Goal: Task Accomplishment & Management: Manage account settings

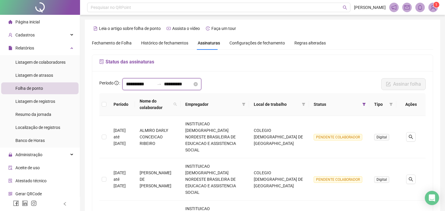
click at [143, 84] on input "**********" at bounding box center [140, 84] width 28 height 7
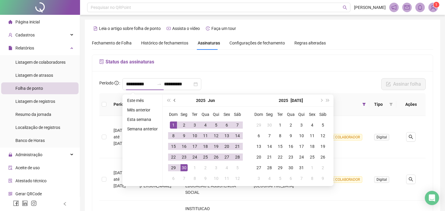
click at [172, 100] on button "prev-year" at bounding box center [175, 101] width 7 height 12
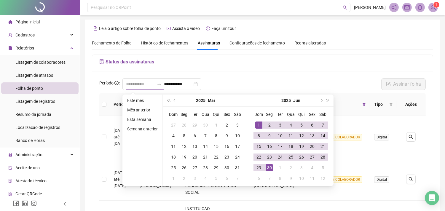
click at [257, 125] on div "1" at bounding box center [258, 125] width 7 height 7
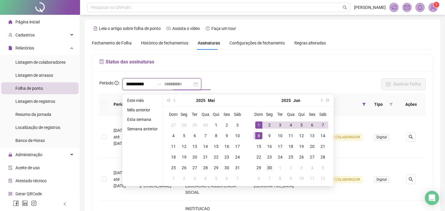
type input "**********"
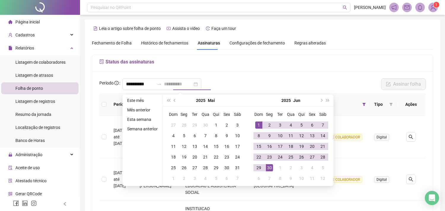
click at [268, 165] on div "30" at bounding box center [269, 167] width 7 height 7
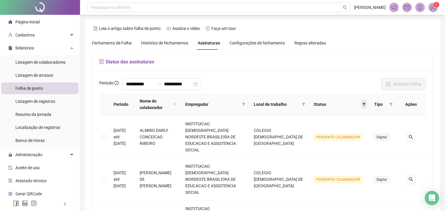
click at [363, 104] on icon "filter" at bounding box center [364, 104] width 3 height 3
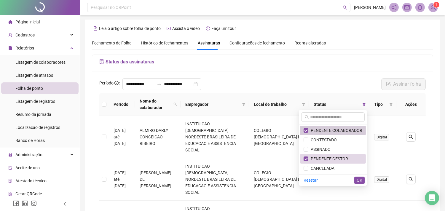
click at [341, 131] on span "PENDENTE COLABORADOR" at bounding box center [336, 130] width 54 height 5
click at [358, 179] on span "OK" at bounding box center [360, 180] width 6 height 7
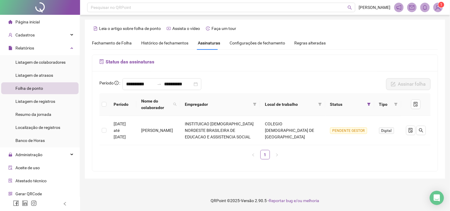
click at [365, 106] on div "Status" at bounding box center [349, 104] width 39 height 7
click at [366, 104] on span at bounding box center [369, 104] width 6 height 9
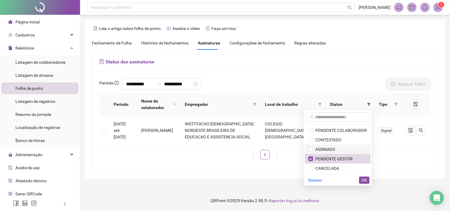
click at [340, 146] on span "ASSINADO" at bounding box center [338, 149] width 59 height 7
click at [354, 157] on span "PENDENTE GESTOR" at bounding box center [338, 159] width 59 height 7
click at [365, 186] on div "Resetar OK" at bounding box center [338, 180] width 68 height 12
click at [363, 182] on span "OK" at bounding box center [365, 180] width 6 height 7
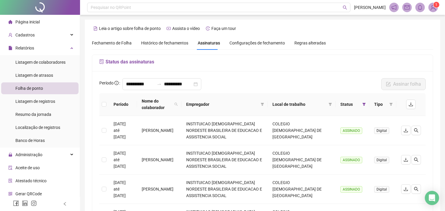
click at [118, 42] on span "Fechamento de Folha" at bounding box center [112, 43] width 40 height 5
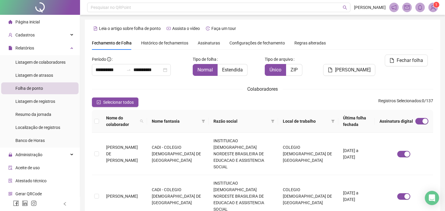
scroll to position [16, 0]
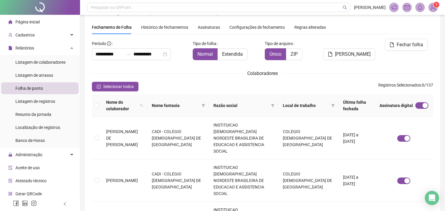
click at [167, 26] on span "Histórico de fechamentos" at bounding box center [164, 27] width 47 height 5
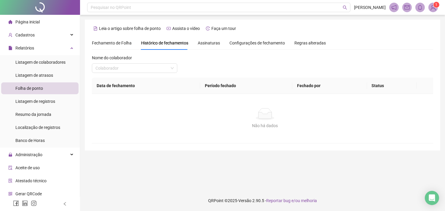
scroll to position [0, 0]
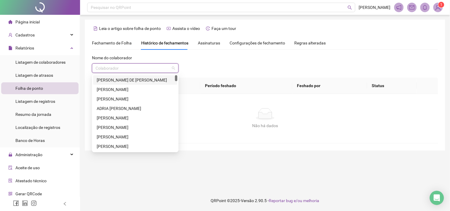
click at [155, 64] on input "search" at bounding box center [133, 68] width 74 height 9
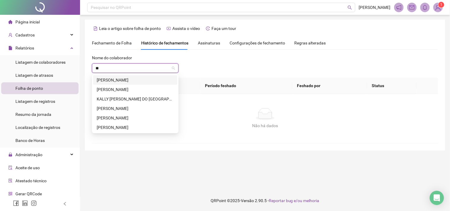
type input "***"
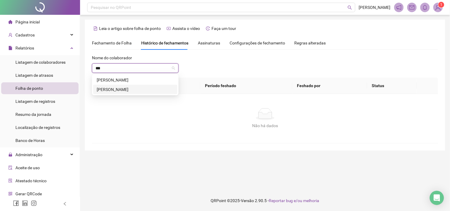
click at [155, 91] on div "[PERSON_NAME]" at bounding box center [135, 89] width 77 height 7
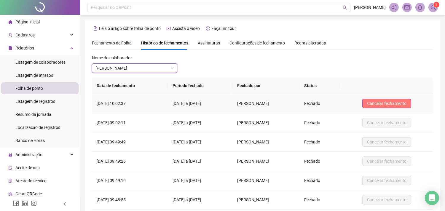
click at [387, 104] on span "Cancelar fechamento" at bounding box center [386, 103] width 39 height 7
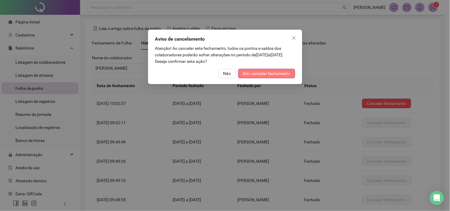
click at [290, 74] on button "Sim, cancelar fechamento" at bounding box center [266, 73] width 57 height 9
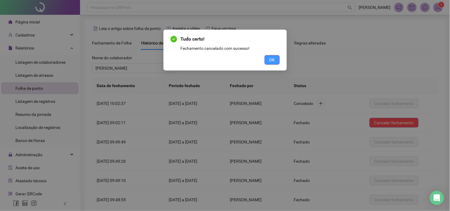
click at [275, 57] on button "OK" at bounding box center [272, 59] width 15 height 9
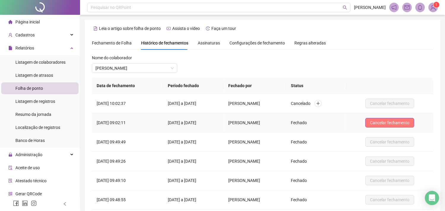
click at [388, 123] on span "Cancelar fechamento" at bounding box center [389, 123] width 39 height 7
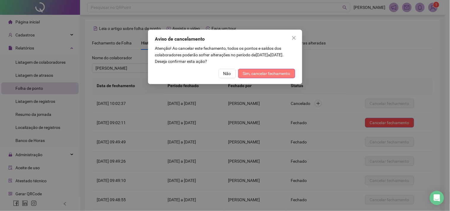
click at [285, 72] on span "Sim, cancelar fechamento" at bounding box center [266, 73] width 47 height 7
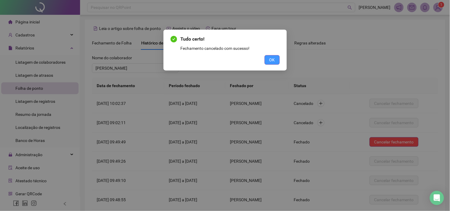
click at [275, 61] on button "OK" at bounding box center [272, 59] width 15 height 9
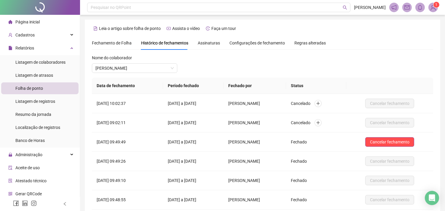
click at [213, 43] on span "Assinaturas" at bounding box center [209, 43] width 22 height 4
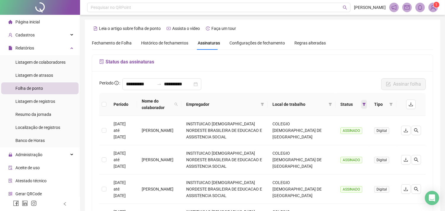
click at [363, 103] on icon "filter" at bounding box center [365, 105] width 4 height 4
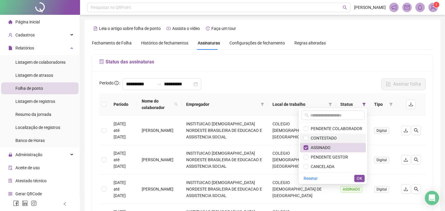
click at [345, 135] on span "CONTESTADO" at bounding box center [333, 138] width 59 height 7
click at [352, 149] on span "ASSINADO" at bounding box center [333, 147] width 59 height 7
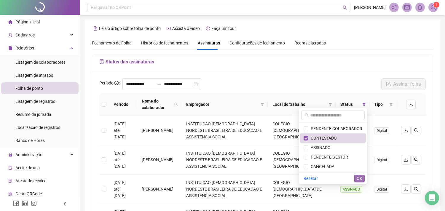
click at [361, 176] on span "OK" at bounding box center [360, 178] width 6 height 7
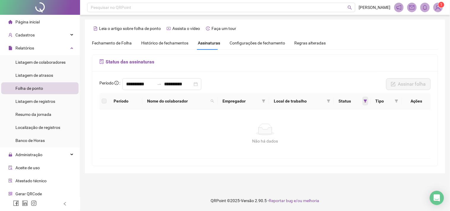
click at [367, 102] on icon "filter" at bounding box center [366, 101] width 4 height 4
click at [354, 69] on div "Status das assinaturas" at bounding box center [265, 63] width 346 height 17
click at [170, 41] on span "Histórico de fechamentos" at bounding box center [164, 43] width 47 height 5
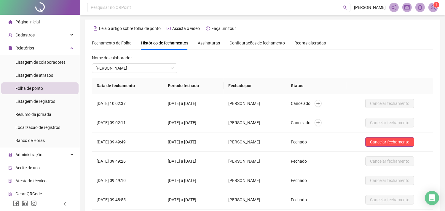
click at [116, 42] on span "Fechamento de Folha" at bounding box center [112, 43] width 40 height 5
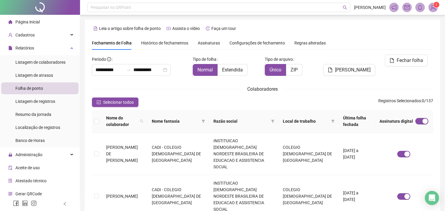
scroll to position [16, 0]
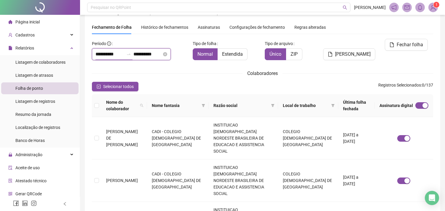
click at [117, 53] on input "**********" at bounding box center [110, 54] width 28 height 7
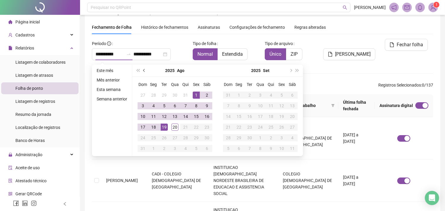
click at [144, 72] on button "prev-year" at bounding box center [144, 71] width 7 height 12
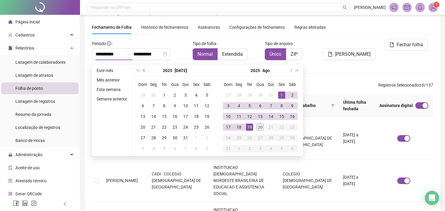
click at [144, 72] on button "prev-year" at bounding box center [144, 71] width 7 height 12
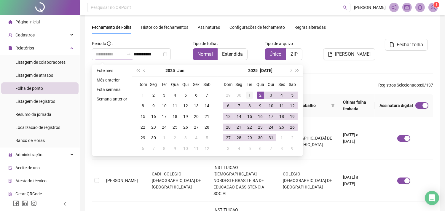
type input "**********"
click at [248, 93] on div "1" at bounding box center [249, 95] width 7 height 7
type input "**********"
click at [272, 140] on div "31" at bounding box center [271, 137] width 7 height 7
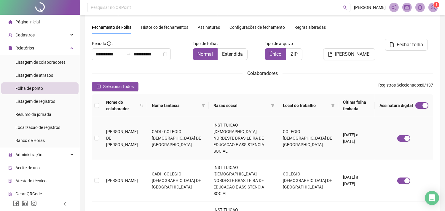
click at [125, 129] on span "[PERSON_NAME] DE [PERSON_NAME]" at bounding box center [122, 138] width 32 height 18
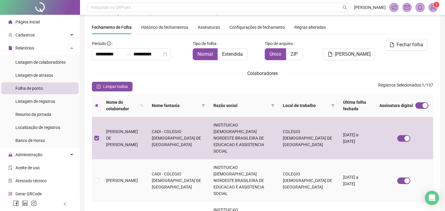
click at [127, 162] on td "[PERSON_NAME]" at bounding box center [124, 181] width 46 height 42
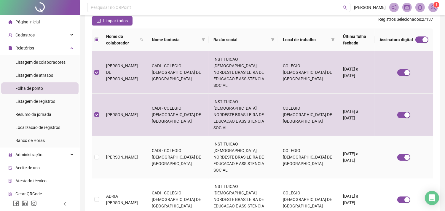
click at [127, 155] on span "[PERSON_NAME]" at bounding box center [122, 157] width 32 height 5
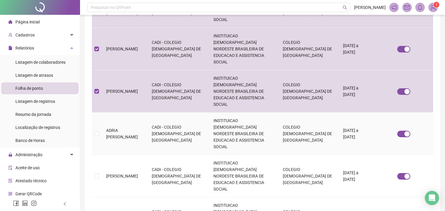
click at [131, 128] on span "ADRIA [PERSON_NAME]" at bounding box center [122, 133] width 32 height 11
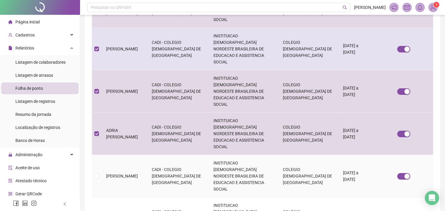
click at [137, 174] on span "[PERSON_NAME]" at bounding box center [122, 176] width 32 height 5
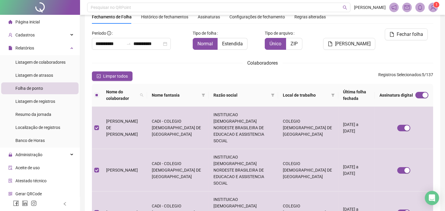
scroll to position [0, 0]
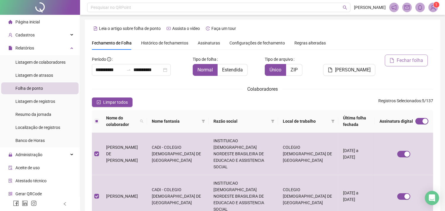
click at [395, 59] on icon "file" at bounding box center [392, 60] width 5 height 5
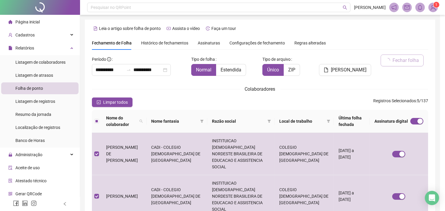
scroll to position [16, 0]
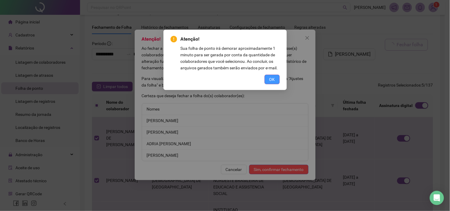
click at [270, 80] on span "OK" at bounding box center [272, 79] width 6 height 7
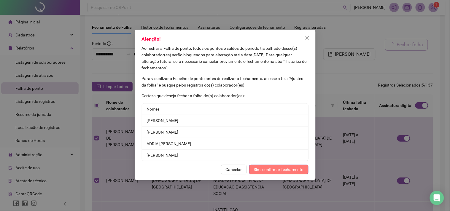
click at [268, 165] on button "Sim, confirmar fechamento" at bounding box center [278, 169] width 59 height 9
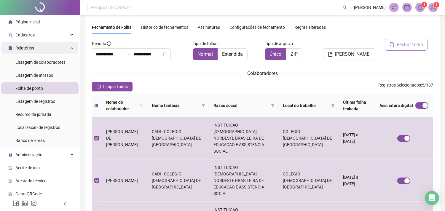
click at [36, 46] on div "Relatórios" at bounding box center [39, 48] width 77 height 12
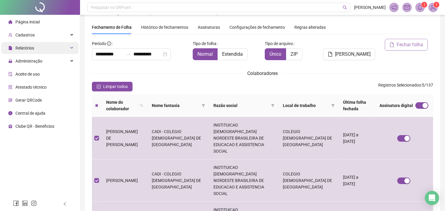
click at [36, 46] on div "Relatórios" at bounding box center [39, 48] width 77 height 12
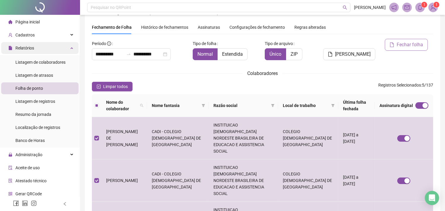
click at [36, 46] on div "Relatórios" at bounding box center [39, 48] width 77 height 12
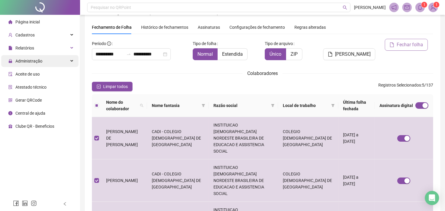
click at [36, 59] on span "Administração" at bounding box center [28, 61] width 27 height 5
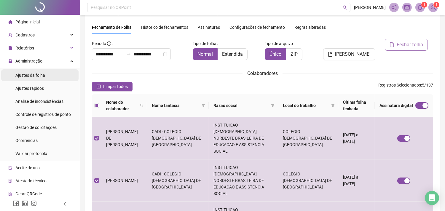
click at [38, 73] on span "Ajustes da folha" at bounding box center [30, 75] width 30 height 5
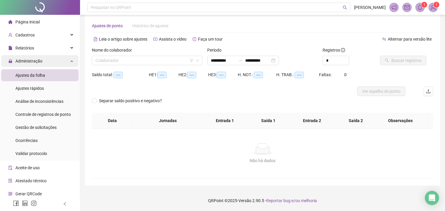
scroll to position [7, 0]
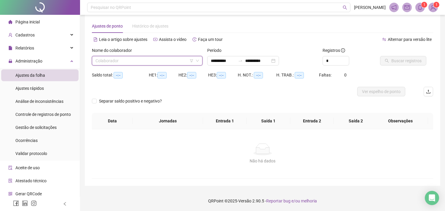
click at [152, 62] on input "search" at bounding box center [145, 60] width 98 height 9
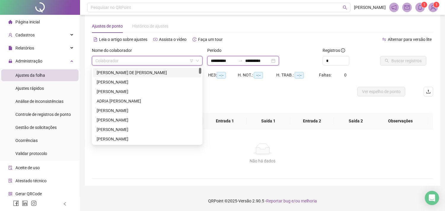
click at [215, 62] on input "**********" at bounding box center [223, 61] width 25 height 7
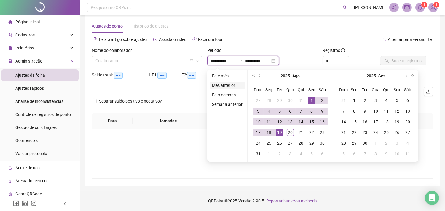
type input "**********"
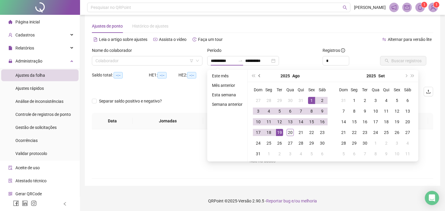
click at [259, 76] on span "prev-year" at bounding box center [260, 75] width 3 height 3
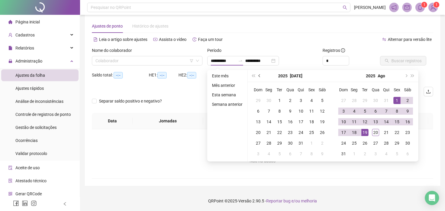
click at [259, 74] on span "prev-year" at bounding box center [260, 75] width 3 height 3
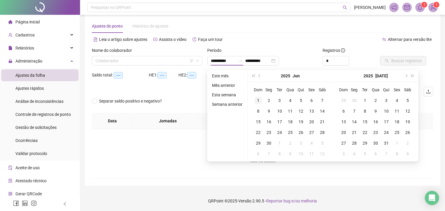
type input "**********"
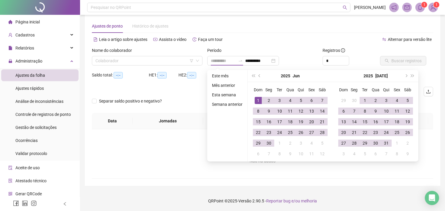
click at [257, 100] on div "1" at bounding box center [258, 100] width 7 height 7
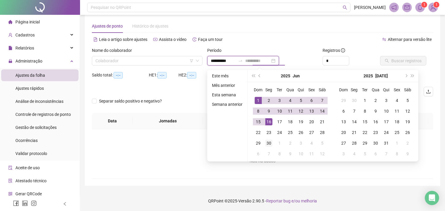
type input "**********"
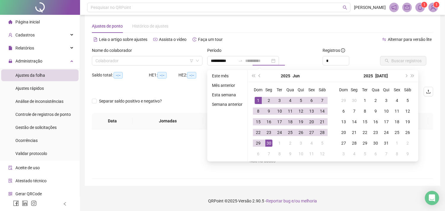
click at [268, 143] on div "30" at bounding box center [269, 143] width 7 height 7
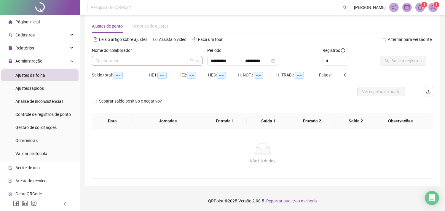
click at [168, 59] on input "search" at bounding box center [145, 60] width 98 height 9
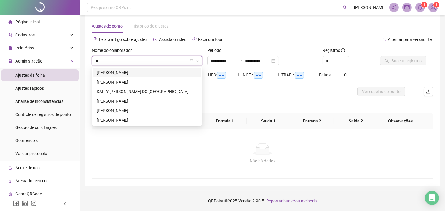
type input "***"
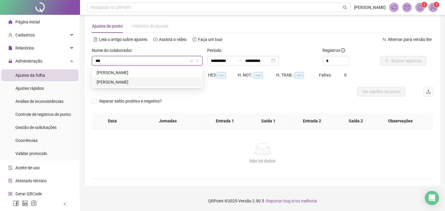
click at [147, 82] on div "[PERSON_NAME]" at bounding box center [147, 82] width 101 height 7
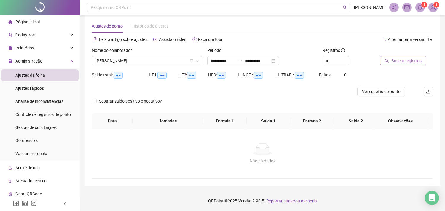
click at [398, 61] on span "Buscar registros" at bounding box center [407, 61] width 30 height 7
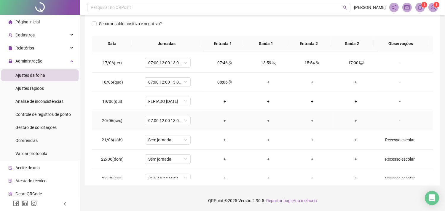
scroll to position [297, 0]
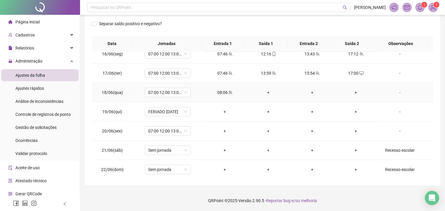
click at [396, 92] on div "-" at bounding box center [400, 92] width 35 height 7
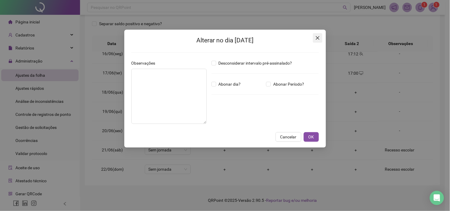
click at [316, 37] on icon "close" at bounding box center [317, 38] width 5 height 5
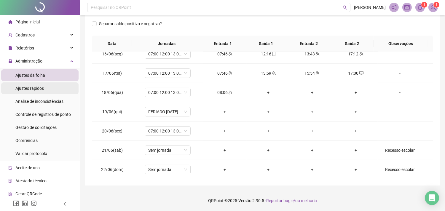
click at [43, 86] on li "Ajustes rápidos" at bounding box center [39, 88] width 77 height 12
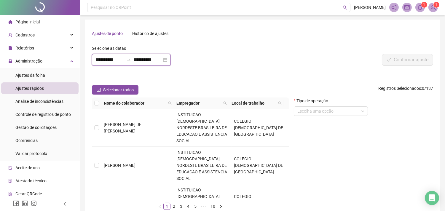
click at [106, 63] on input "**********" at bounding box center [110, 59] width 28 height 7
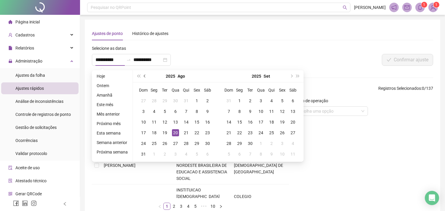
click at [144, 76] on span "prev-year" at bounding box center [145, 76] width 3 height 3
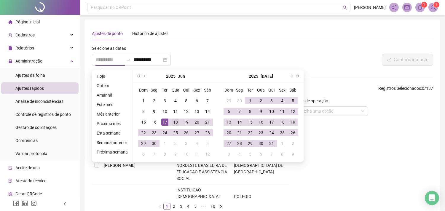
type input "**********"
click at [174, 122] on div "18" at bounding box center [175, 122] width 7 height 7
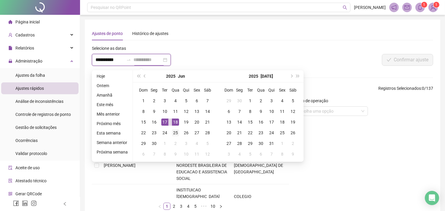
type input "**********"
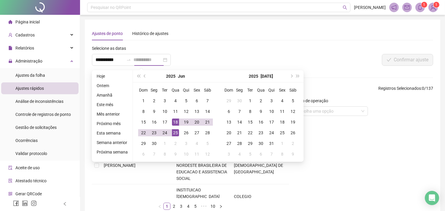
click at [175, 133] on div "25" at bounding box center [175, 132] width 7 height 7
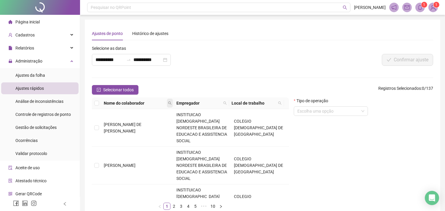
click at [170, 103] on icon "search" at bounding box center [170, 103] width 4 height 4
type input "*****"
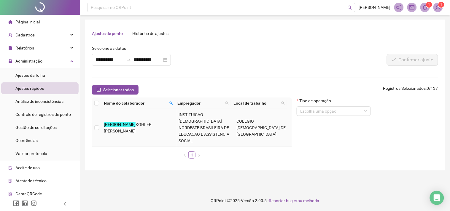
click at [152, 123] on span "KOHLER [PERSON_NAME]" at bounding box center [128, 127] width 48 height 11
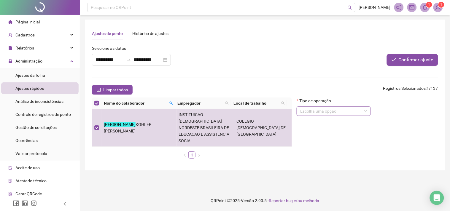
click at [303, 114] on input "search" at bounding box center [331, 111] width 62 height 9
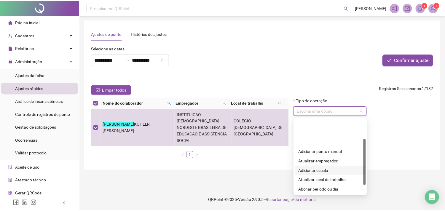
scroll to position [33, 0]
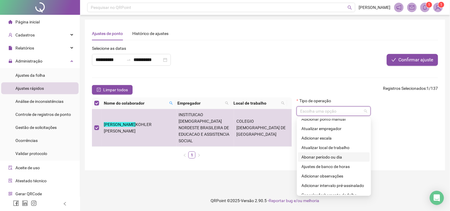
click at [336, 157] on div "Abonar período ou dia" at bounding box center [334, 157] width 65 height 7
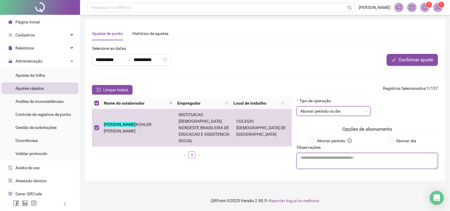
click at [335, 161] on textarea at bounding box center [368, 161] width 142 height 16
click at [381, 162] on textarea at bounding box center [368, 161] width 142 height 16
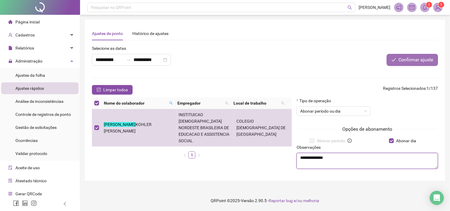
type textarea "**********"
click at [404, 60] on span "Confirmar ajuste" at bounding box center [416, 59] width 35 height 7
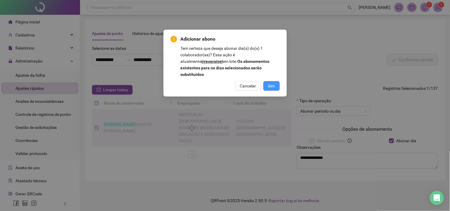
click at [274, 83] on span "Sim" at bounding box center [271, 86] width 7 height 7
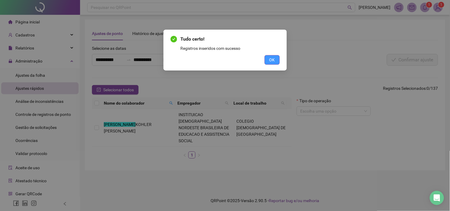
click at [272, 61] on span "OK" at bounding box center [272, 60] width 6 height 7
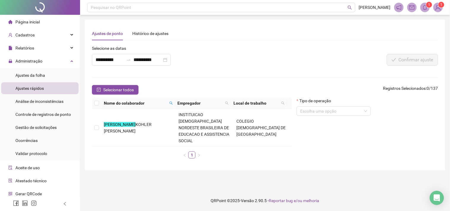
drag, startPoint x: 38, startPoint y: 76, endPoint x: 74, endPoint y: 78, distance: 36.6
click at [38, 76] on span "Ajustes da folha" at bounding box center [30, 75] width 30 height 5
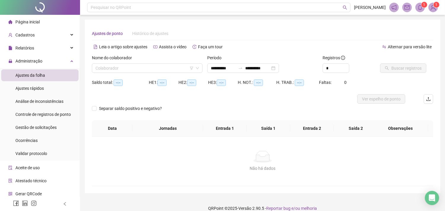
type input "**********"
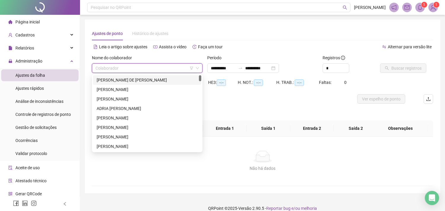
click at [171, 69] on input "search" at bounding box center [145, 68] width 98 height 9
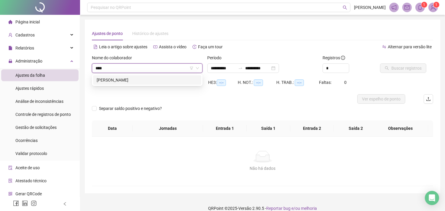
type input "*****"
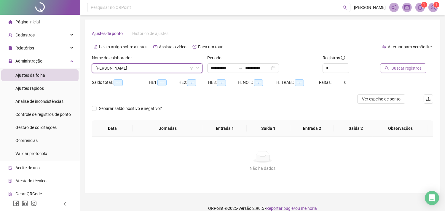
click at [393, 69] on span "Buscar registros" at bounding box center [407, 68] width 30 height 7
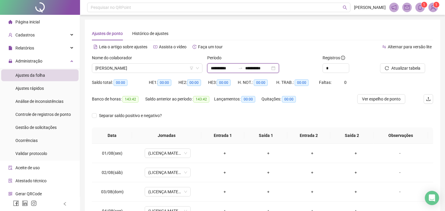
click at [225, 69] on input "**********" at bounding box center [223, 68] width 25 height 7
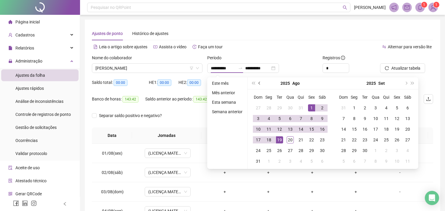
click at [259, 83] on span "prev-year" at bounding box center [260, 83] width 3 height 3
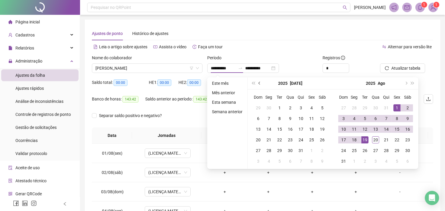
click at [259, 83] on span "prev-year" at bounding box center [260, 83] width 3 height 3
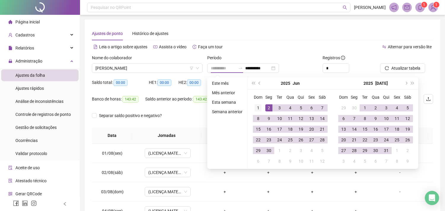
type input "**********"
click at [259, 105] on div "1" at bounding box center [258, 107] width 7 height 7
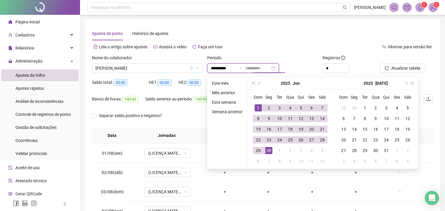
type input "**********"
click at [272, 151] on td "30" at bounding box center [269, 150] width 11 height 11
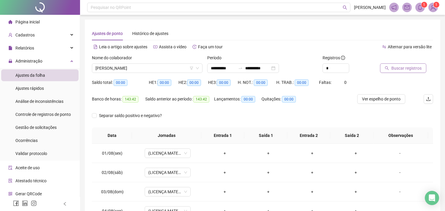
click at [398, 68] on span "Buscar registros" at bounding box center [407, 68] width 30 height 7
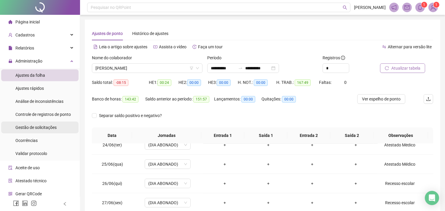
click at [36, 129] on span "Gestão de solicitações" at bounding box center [35, 127] width 41 height 5
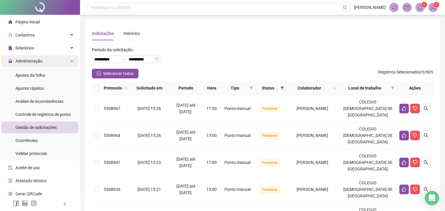
click at [39, 63] on span "Administração" at bounding box center [28, 61] width 27 height 5
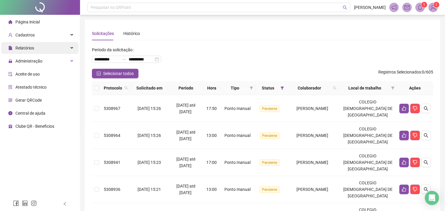
click at [39, 51] on div "Relatórios" at bounding box center [39, 48] width 77 height 12
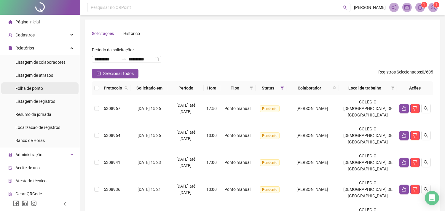
click at [42, 90] on span "Folha de ponto" at bounding box center [29, 88] width 28 height 5
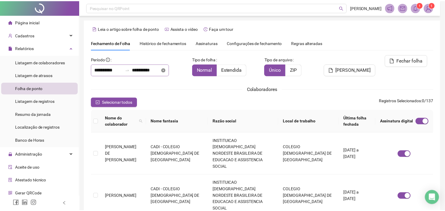
scroll to position [16, 0]
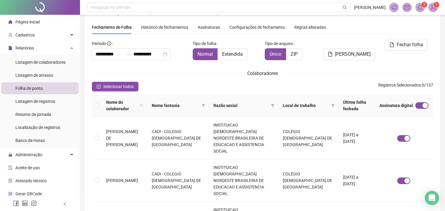
click at [166, 27] on span "Histórico de fechamentos" at bounding box center [164, 27] width 47 height 5
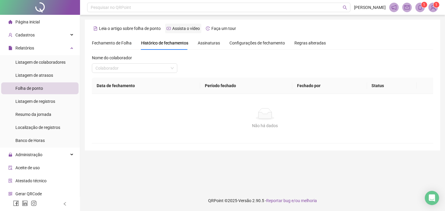
scroll to position [0, 0]
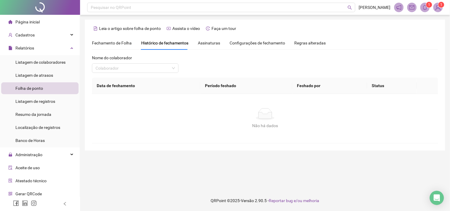
click at [115, 43] on span "Fechamento de Folha" at bounding box center [112, 43] width 40 height 5
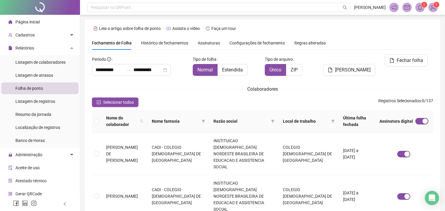
scroll to position [16, 0]
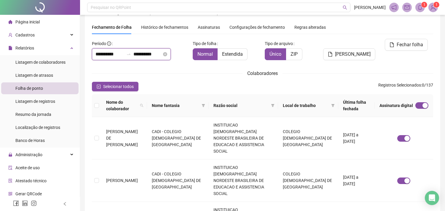
click at [120, 55] on input "**********" at bounding box center [110, 54] width 28 height 7
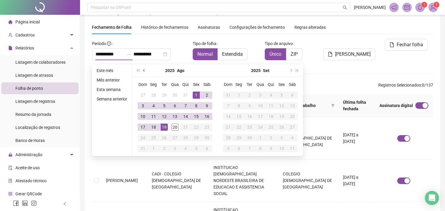
click at [144, 70] on span "prev-year" at bounding box center [144, 70] width 3 height 3
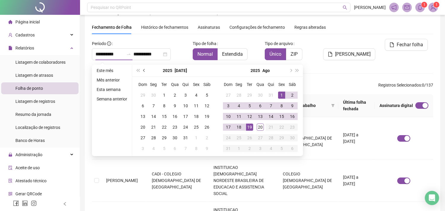
click at [144, 70] on span "prev-year" at bounding box center [144, 70] width 3 height 3
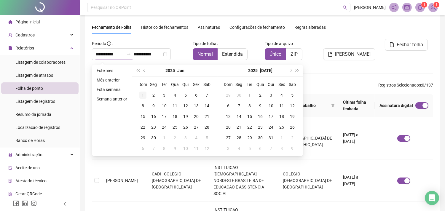
type input "**********"
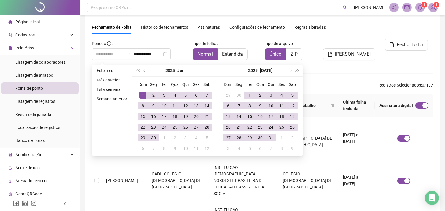
click at [144, 93] on div "1" at bounding box center [142, 95] width 7 height 7
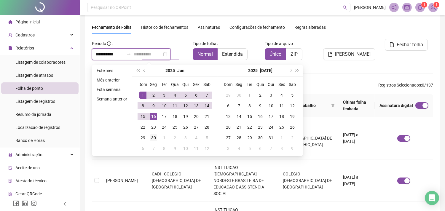
type input "**********"
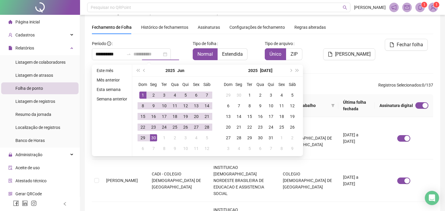
click at [152, 134] on td "30" at bounding box center [153, 138] width 11 height 11
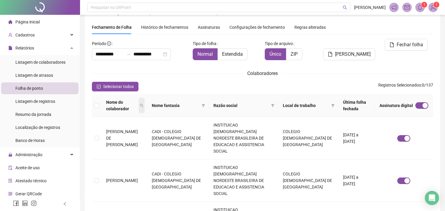
click at [144, 104] on icon "search" at bounding box center [142, 106] width 4 height 4
type input "*****"
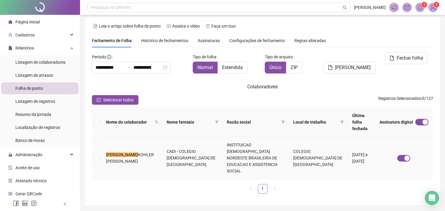
click at [126, 152] on span "KOHLER [PERSON_NAME]" at bounding box center [130, 157] width 48 height 11
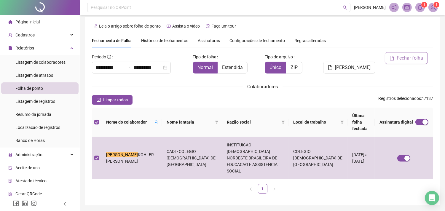
click at [399, 59] on span "Fechar folha" at bounding box center [410, 58] width 26 height 7
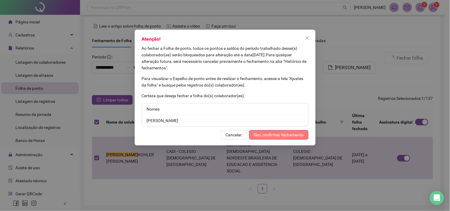
click at [278, 134] on span "Sim, confirmar fechamento" at bounding box center [279, 135] width 50 height 7
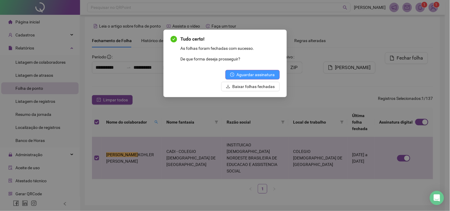
click at [269, 76] on span "Aguardar assinatura" at bounding box center [256, 74] width 38 height 7
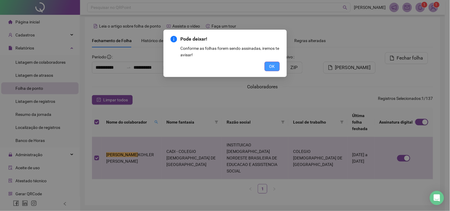
click at [270, 70] on button "OK" at bounding box center [272, 66] width 15 height 9
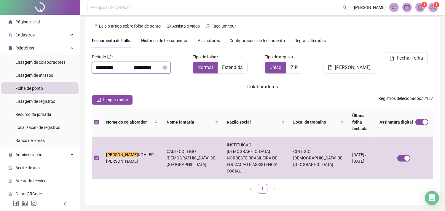
click at [120, 66] on input "**********" at bounding box center [110, 67] width 28 height 7
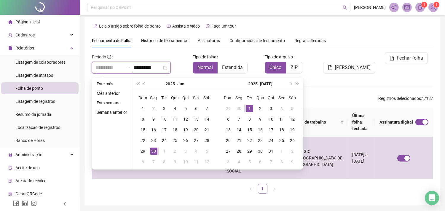
type input "**********"
click at [246, 105] on div "1" at bounding box center [249, 108] width 7 height 7
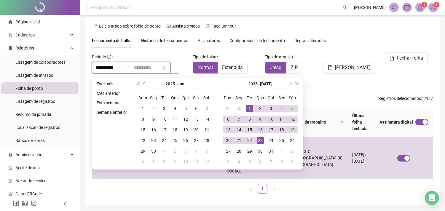
type input "**********"
click at [271, 153] on div "31" at bounding box center [271, 151] width 7 height 7
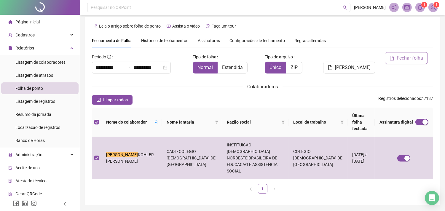
click at [403, 59] on span "Fechar folha" at bounding box center [410, 58] width 26 height 7
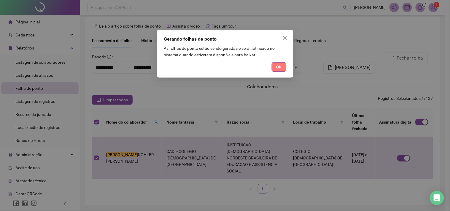
click at [279, 67] on span "Ok" at bounding box center [278, 67] width 5 height 7
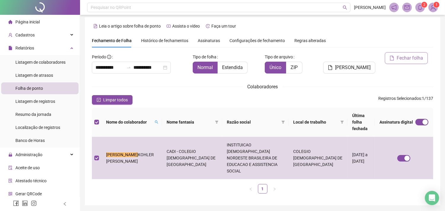
click at [404, 57] on span "Fechar folha" at bounding box center [410, 58] width 26 height 7
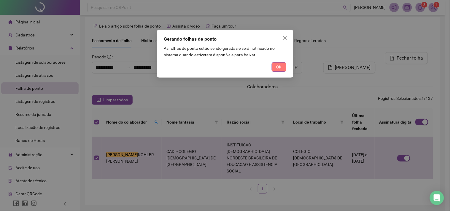
click at [273, 66] on button "Ok" at bounding box center [279, 66] width 15 height 9
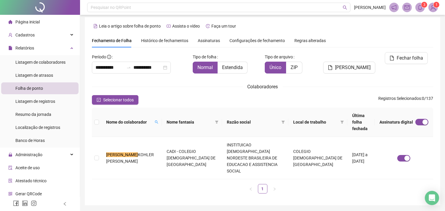
click at [202, 40] on span "Assinaturas" at bounding box center [209, 41] width 22 height 4
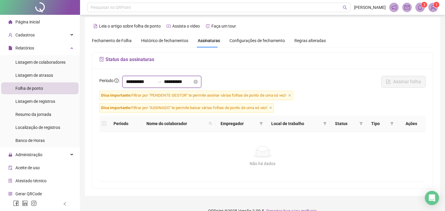
click at [135, 78] on input "**********" at bounding box center [140, 81] width 28 height 7
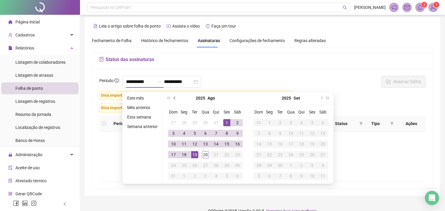
click at [174, 97] on span "prev-year" at bounding box center [175, 98] width 3 height 3
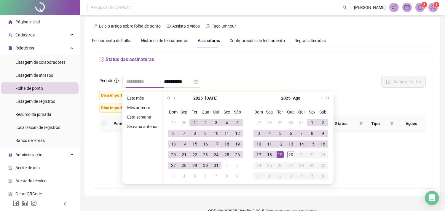
type input "**********"
click at [191, 123] on div "1" at bounding box center [194, 122] width 7 height 7
click at [175, 95] on button "prev-year" at bounding box center [175, 98] width 7 height 12
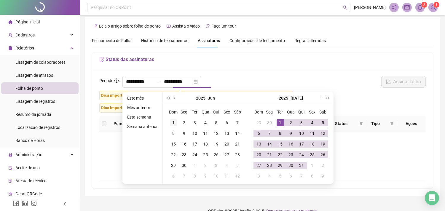
type input "**********"
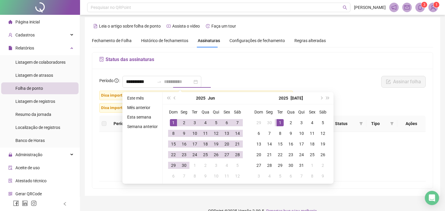
click at [174, 122] on div "1" at bounding box center [173, 122] width 7 height 7
type input "**********"
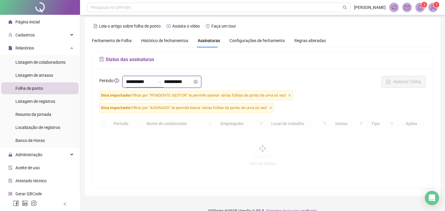
click at [154, 78] on input "**********" at bounding box center [140, 81] width 28 height 7
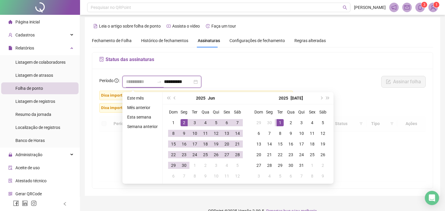
type input "**********"
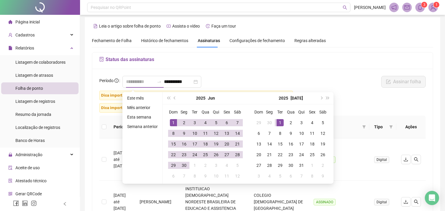
click at [173, 121] on div "1" at bounding box center [173, 122] width 7 height 7
type input "**********"
click at [183, 165] on div "30" at bounding box center [184, 165] width 7 height 7
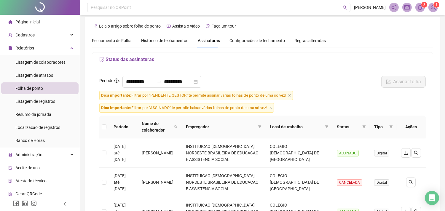
click at [288, 96] on span "Dica importante: Filtrar por "PENDENTE GESTOR" te permite assinar várias folhas…" at bounding box center [196, 95] width 194 height 9
click at [272, 107] on icon "close" at bounding box center [270, 107] width 3 height 3
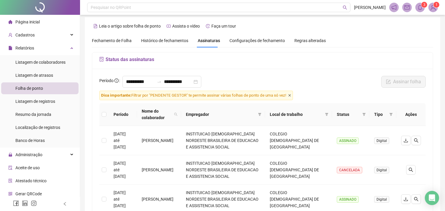
click at [288, 95] on icon "close" at bounding box center [289, 95] width 3 height 3
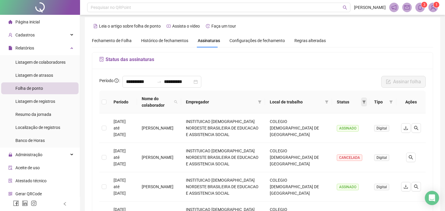
click at [361, 100] on span at bounding box center [364, 102] width 6 height 9
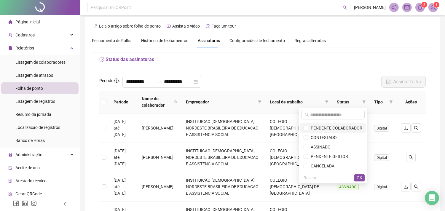
click at [319, 129] on span "PENDENTE COLABORADOR" at bounding box center [336, 128] width 54 height 5
click at [357, 177] on button "OK" at bounding box center [359, 177] width 10 height 7
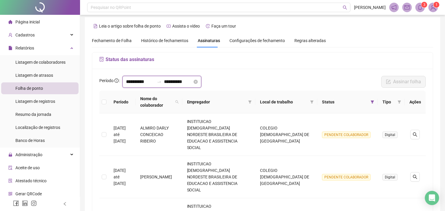
click at [151, 80] on input "**********" at bounding box center [140, 81] width 28 height 7
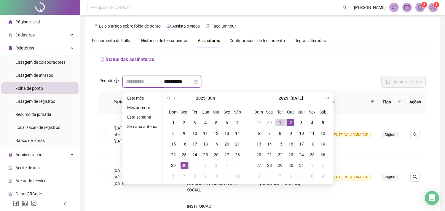
type input "**********"
click at [280, 119] on div "1" at bounding box center [280, 122] width 7 height 7
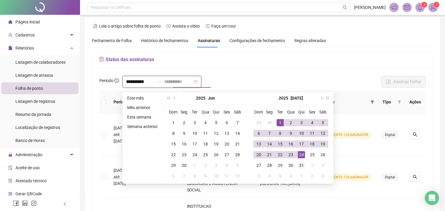
type input "**********"
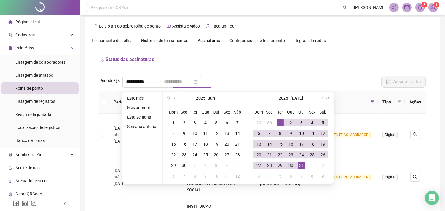
click at [303, 163] on div "31" at bounding box center [301, 165] width 7 height 7
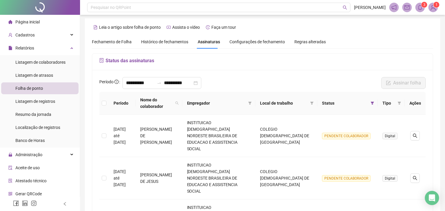
scroll to position [0, 0]
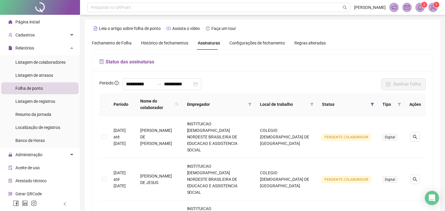
click at [112, 42] on span "Fechamento de Folha" at bounding box center [112, 43] width 40 height 5
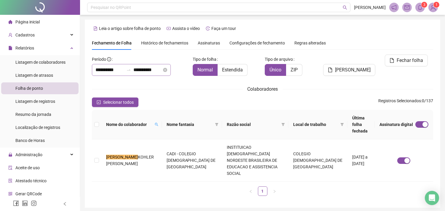
type input "**********"
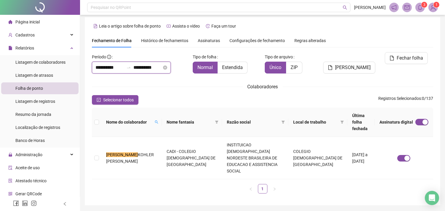
click at [121, 68] on input "**********" at bounding box center [110, 67] width 28 height 7
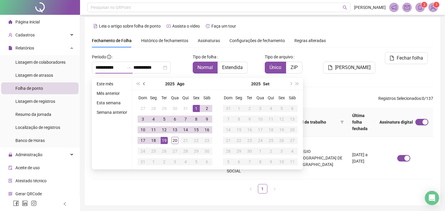
click at [143, 81] on button "prev-year" at bounding box center [144, 84] width 7 height 12
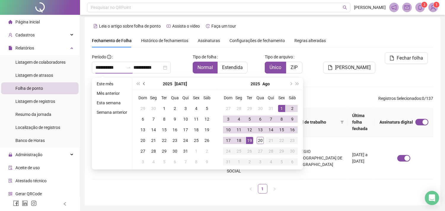
click at [143, 81] on button "prev-year" at bounding box center [144, 84] width 7 height 12
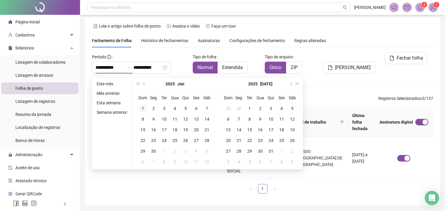
type input "**********"
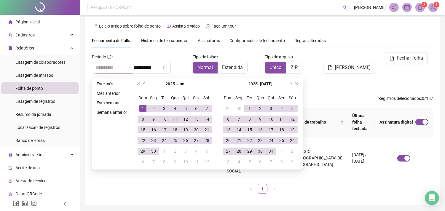
click at [143, 107] on div "1" at bounding box center [142, 108] width 7 height 7
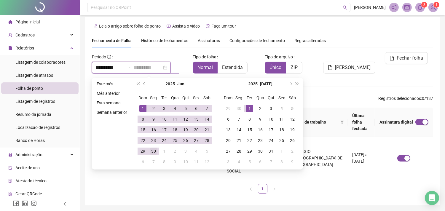
type input "**********"
click at [155, 151] on div "30" at bounding box center [153, 151] width 7 height 7
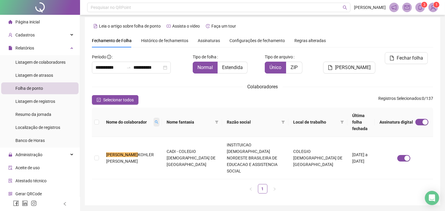
click at [155, 120] on icon "search" at bounding box center [157, 122] width 4 height 4
click at [123, 134] on input "*****" at bounding box center [123, 132] width 56 height 9
type input "*"
click at [134, 161] on div "Nome do colaborador Nome fantasia Razão social Local de trabalho Última folha f…" at bounding box center [262, 151] width 341 height 86
click at [154, 121] on span at bounding box center [157, 122] width 6 height 9
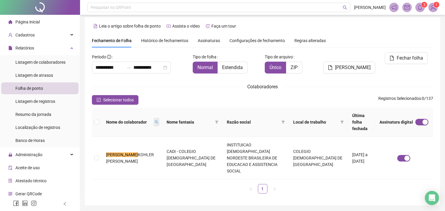
type input "*****"
click at [139, 145] on span "Limpar" at bounding box center [137, 144] width 13 height 7
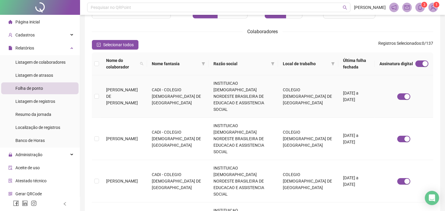
scroll to position [66, 0]
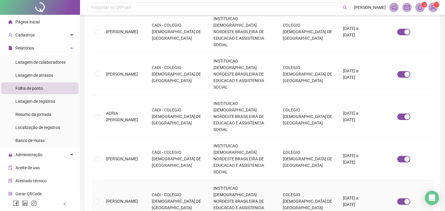
click at [123, 199] on span "[PERSON_NAME]" at bounding box center [122, 201] width 32 height 5
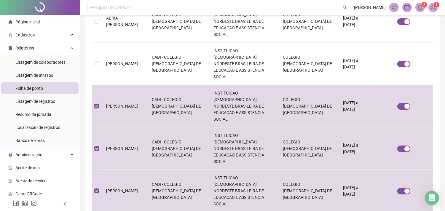
scroll to position [267, 0]
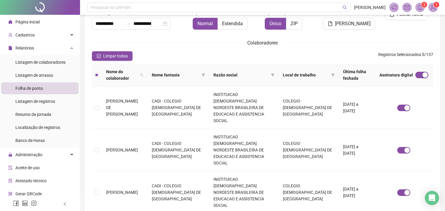
scroll to position [0, 0]
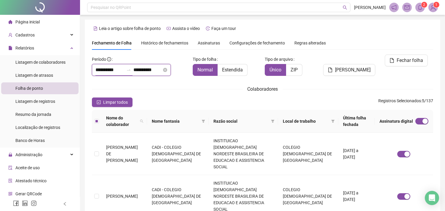
click at [101, 71] on input "**********" at bounding box center [110, 69] width 28 height 7
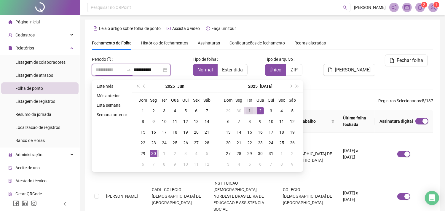
type input "**********"
click at [250, 108] on td "1" at bounding box center [249, 111] width 11 height 11
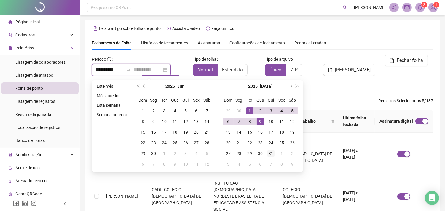
type input "**********"
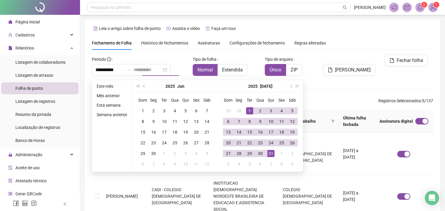
click at [272, 156] on div "31" at bounding box center [271, 153] width 7 height 7
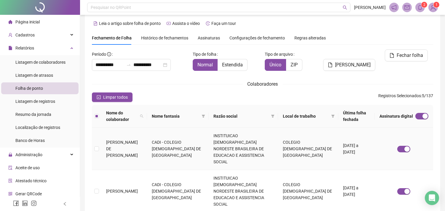
scroll to position [3, 0]
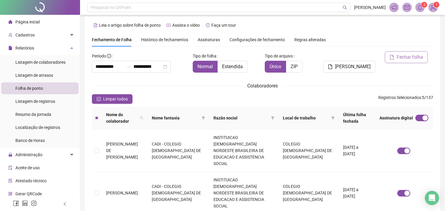
click at [404, 59] on span "Fechar folha" at bounding box center [410, 57] width 26 height 7
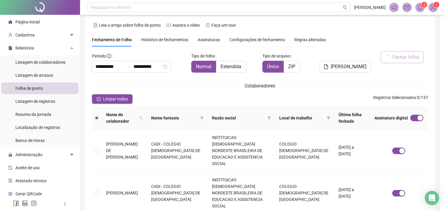
scroll to position [16, 0]
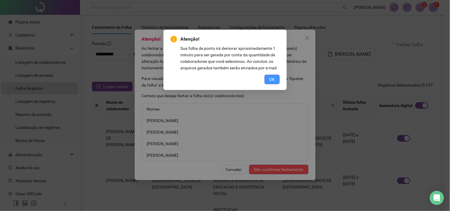
click at [271, 81] on span "OK" at bounding box center [272, 79] width 6 height 7
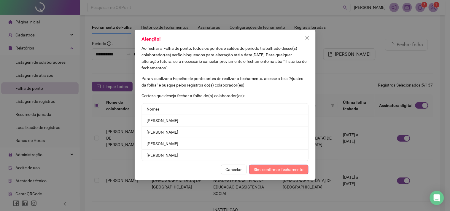
click at [274, 170] on span "Sim, confirmar fechamento" at bounding box center [279, 169] width 50 height 7
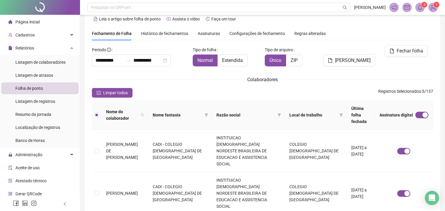
scroll to position [0, 0]
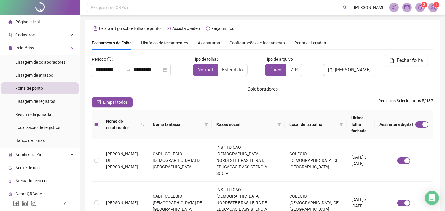
click at [210, 44] on span "Assinaturas" at bounding box center [209, 43] width 22 height 4
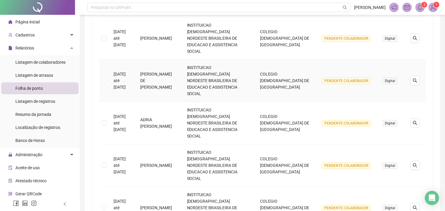
scroll to position [257, 0]
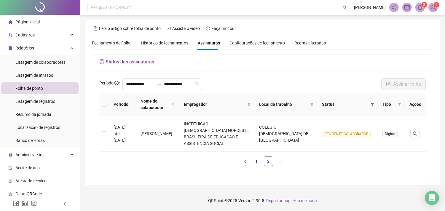
scroll to position [0, 0]
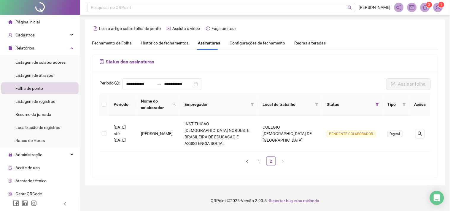
click at [119, 42] on span "Fechamento de Folha" at bounding box center [112, 43] width 40 height 5
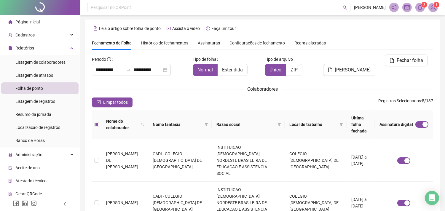
type input "**********"
click at [148, 43] on span "Histórico de fechamentos" at bounding box center [164, 43] width 47 height 5
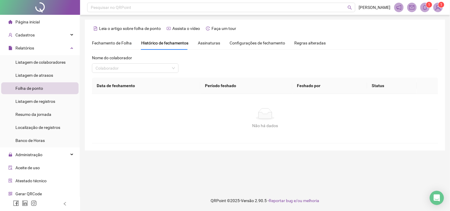
click at [129, 41] on span "Fechamento de Folha" at bounding box center [112, 43] width 40 height 5
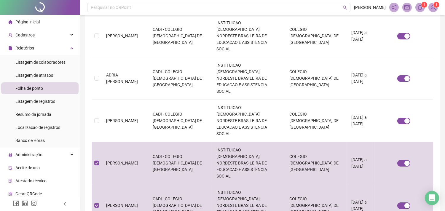
scroll to position [267, 0]
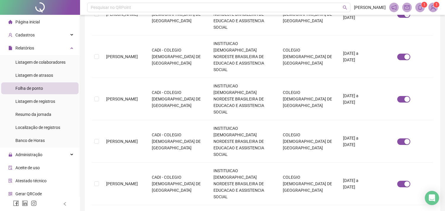
scroll to position [16, 0]
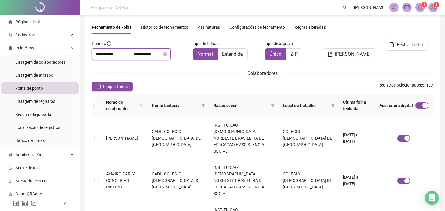
click at [105, 55] on input "**********" at bounding box center [110, 54] width 28 height 7
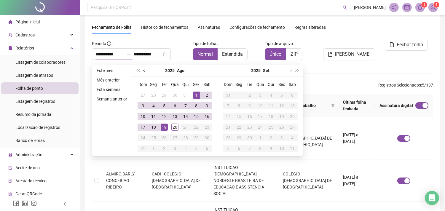
click at [146, 69] on button "prev-year" at bounding box center [144, 71] width 7 height 12
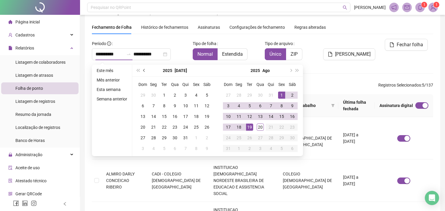
click at [145, 69] on button "prev-year" at bounding box center [144, 71] width 7 height 12
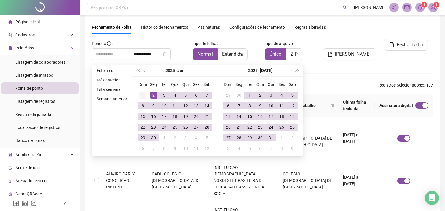
type input "**********"
click at [143, 93] on div "1" at bounding box center [142, 95] width 7 height 7
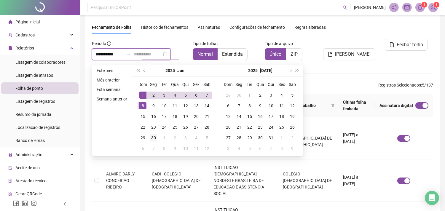
type input "**********"
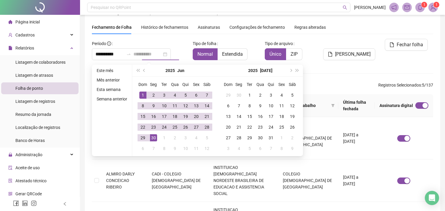
click at [157, 138] on td "30" at bounding box center [153, 138] width 11 height 11
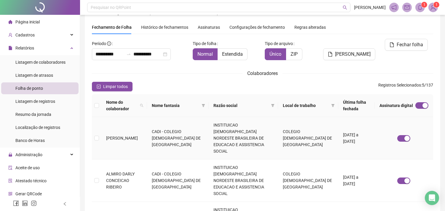
click at [134, 136] on span "[PERSON_NAME]" at bounding box center [122, 138] width 32 height 5
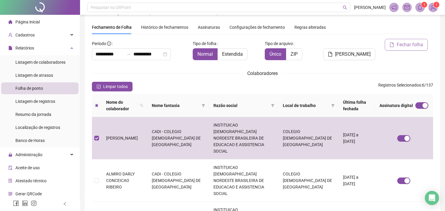
click at [404, 46] on span "Fechar folha" at bounding box center [410, 44] width 26 height 7
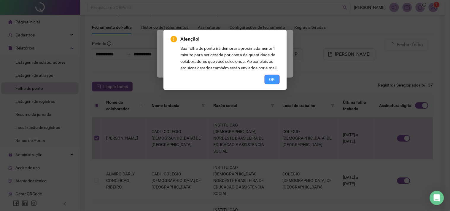
click at [274, 79] on span "OK" at bounding box center [272, 79] width 6 height 7
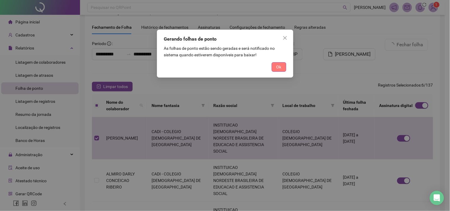
click at [281, 70] on span "Ok" at bounding box center [278, 67] width 5 height 7
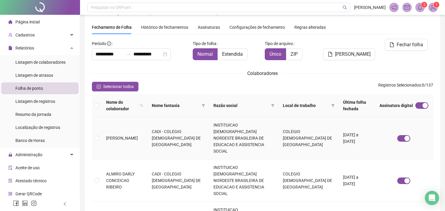
click at [113, 136] on span "[PERSON_NAME]" at bounding box center [122, 138] width 32 height 5
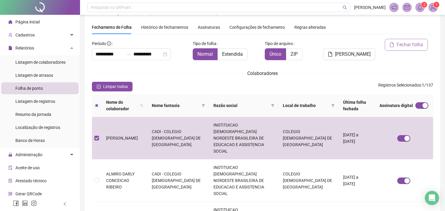
click at [411, 41] on span "Fechar folha" at bounding box center [410, 44] width 26 height 7
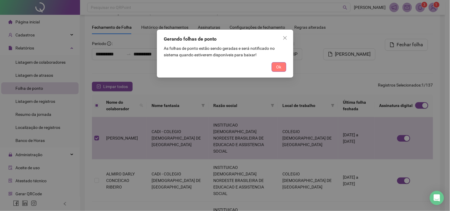
click at [281, 64] on button "Ok" at bounding box center [279, 66] width 15 height 9
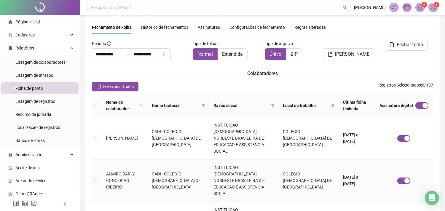
click at [140, 160] on td "ALMIRO DARLY CONCEICAO RIBEIRO" at bounding box center [124, 181] width 46 height 42
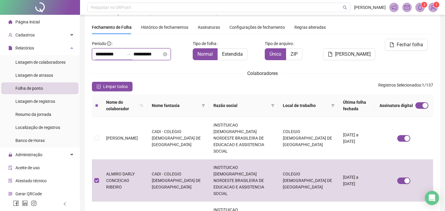
click at [116, 55] on input "**********" at bounding box center [110, 54] width 28 height 7
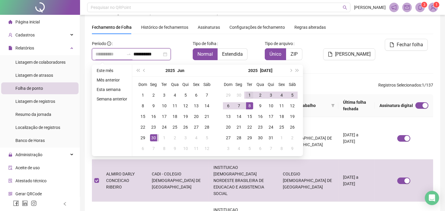
type input "**********"
click at [248, 94] on div "1" at bounding box center [249, 95] width 7 height 7
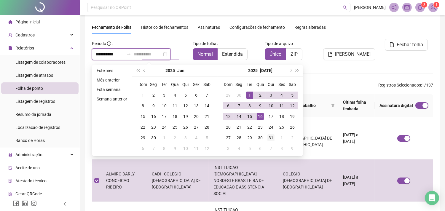
type input "**********"
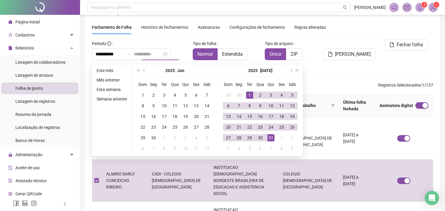
click at [271, 139] on div "31" at bounding box center [271, 137] width 7 height 7
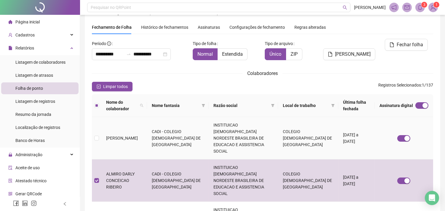
click at [115, 136] on span "[PERSON_NAME]" at bounding box center [122, 138] width 32 height 5
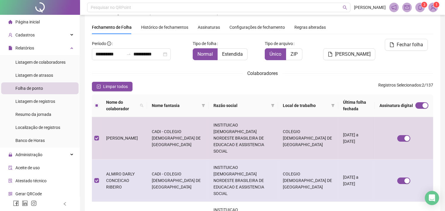
click at [115, 172] on span "ALMIRO DARLY CONCEICAO RIBEIRO" at bounding box center [120, 181] width 28 height 18
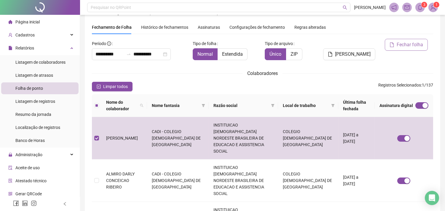
click at [405, 47] on span "Fechar folha" at bounding box center [410, 44] width 26 height 7
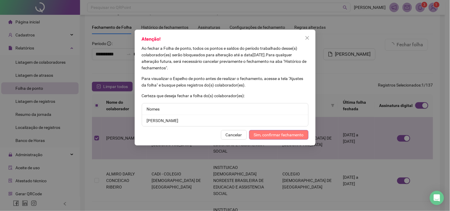
click at [278, 134] on span "Sim, confirmar fechamento" at bounding box center [279, 135] width 50 height 7
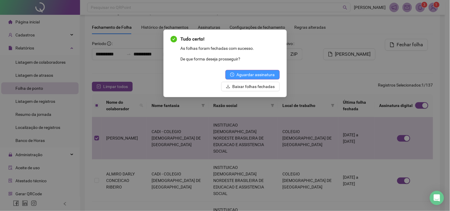
click at [262, 77] on span "Aguardar assinatura" at bounding box center [256, 74] width 38 height 7
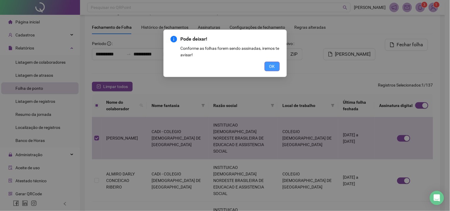
click at [268, 63] on button "OK" at bounding box center [272, 66] width 15 height 9
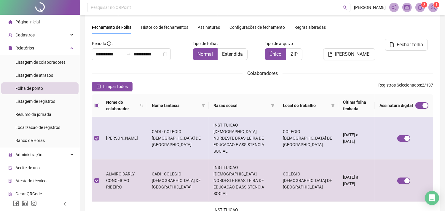
click at [108, 136] on span "[PERSON_NAME]" at bounding box center [122, 138] width 32 height 5
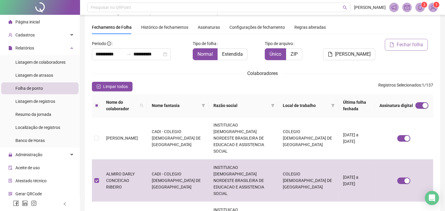
click at [404, 49] on button "Fechar folha" at bounding box center [406, 45] width 43 height 12
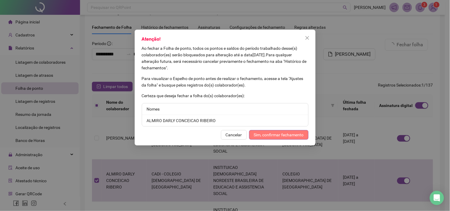
click at [280, 135] on span "Sim, confirmar fechamento" at bounding box center [279, 135] width 50 height 7
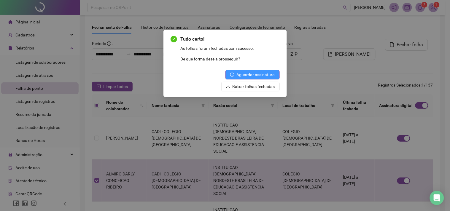
click at [260, 72] on span "Aguardar assinatura" at bounding box center [256, 74] width 38 height 7
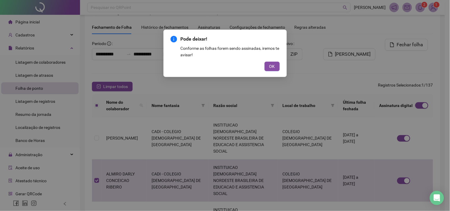
click at [280, 66] on div "Pode deixar! Conforme as folhas forem sendo assinadas, iremos te avisar! OK" at bounding box center [224, 53] width 123 height 47
click at [274, 64] on span "OK" at bounding box center [272, 66] width 6 height 7
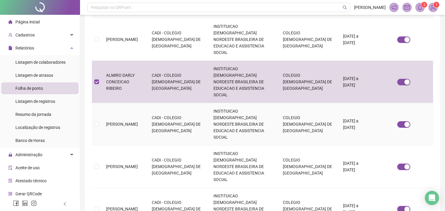
click at [138, 103] on td "[PERSON_NAME]" at bounding box center [124, 124] width 46 height 42
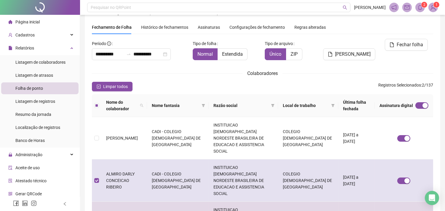
click at [147, 160] on td "ALMIRO DARLY CONCEICAO RIBEIRO" at bounding box center [124, 181] width 46 height 42
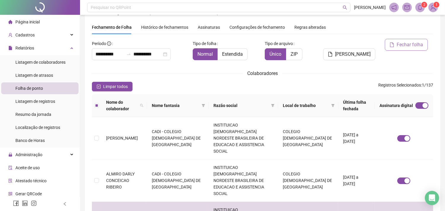
click at [410, 47] on span "Fechar folha" at bounding box center [410, 44] width 26 height 7
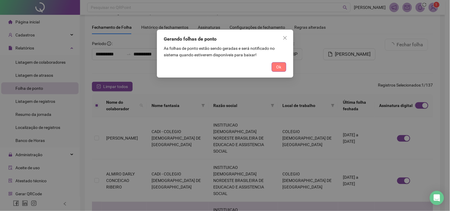
click at [279, 68] on span "Ok" at bounding box center [278, 67] width 5 height 7
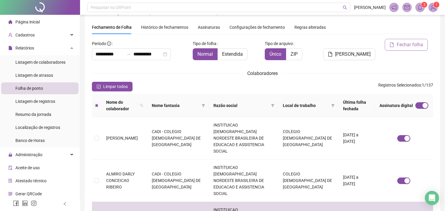
click at [402, 45] on span "Fechar folha" at bounding box center [410, 44] width 26 height 7
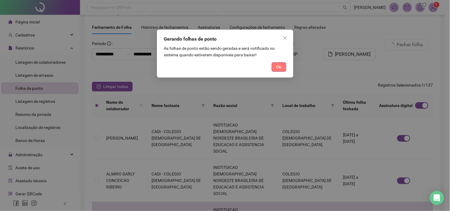
click at [275, 66] on button "Ok" at bounding box center [279, 66] width 15 height 9
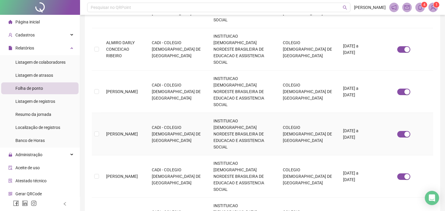
scroll to position [147, 0]
click at [136, 131] on span "[PERSON_NAME]" at bounding box center [122, 133] width 32 height 5
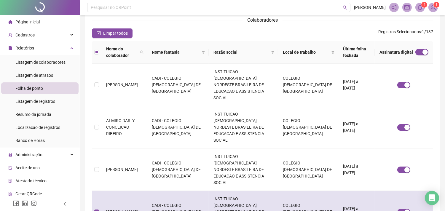
scroll to position [0, 0]
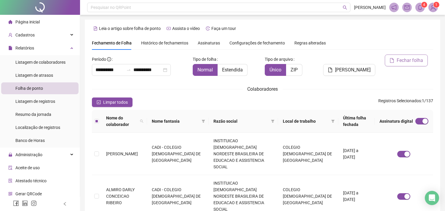
click at [405, 62] on span "Fechar folha" at bounding box center [410, 60] width 26 height 7
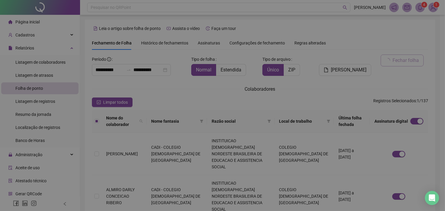
scroll to position [16, 0]
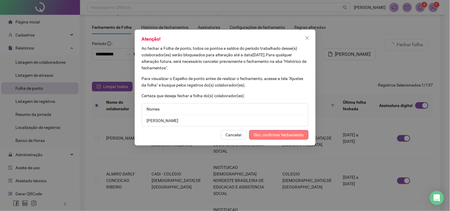
click at [278, 134] on span "Sim, confirmar fechamento" at bounding box center [279, 135] width 50 height 7
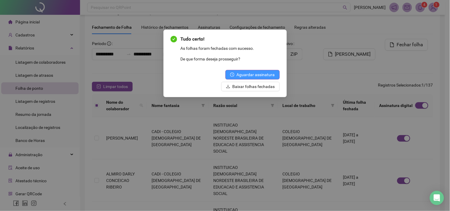
click at [263, 75] on span "Aguardar assinatura" at bounding box center [256, 74] width 38 height 7
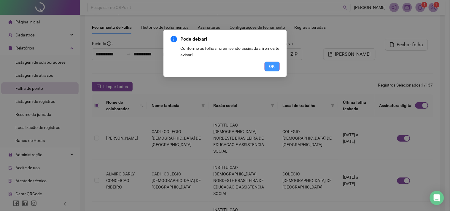
click at [272, 64] on span "OK" at bounding box center [272, 66] width 6 height 7
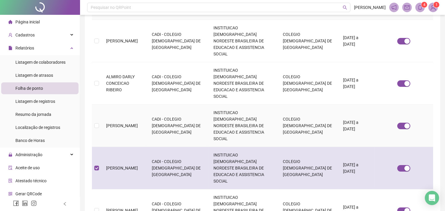
scroll to position [115, 0]
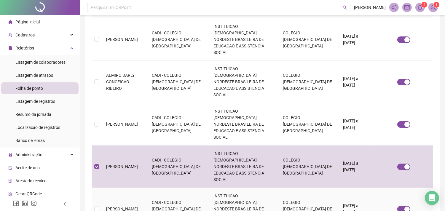
click at [124, 207] on span "[PERSON_NAME]" at bounding box center [122, 209] width 32 height 5
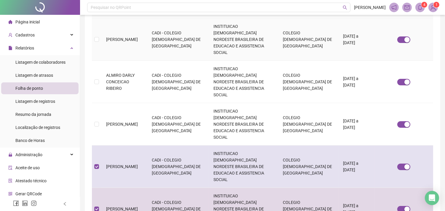
click at [130, 146] on td "[PERSON_NAME]" at bounding box center [124, 167] width 46 height 42
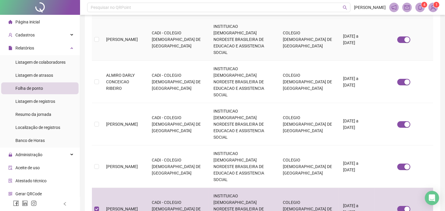
scroll to position [16, 0]
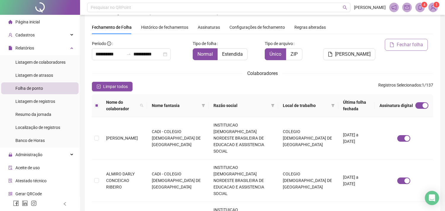
click at [417, 47] on span "Fechar folha" at bounding box center [410, 44] width 26 height 7
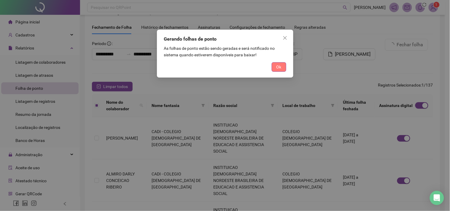
click at [275, 68] on button "Ok" at bounding box center [279, 66] width 15 height 9
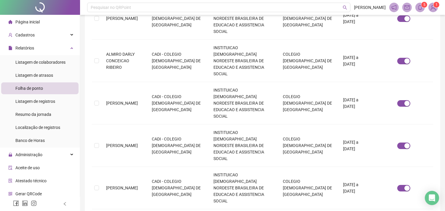
scroll to position [135, 0]
click at [110, 186] on span "[PERSON_NAME]" at bounding box center [122, 188] width 32 height 5
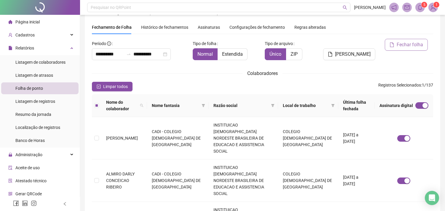
click at [403, 48] on span "Fechar folha" at bounding box center [410, 44] width 26 height 7
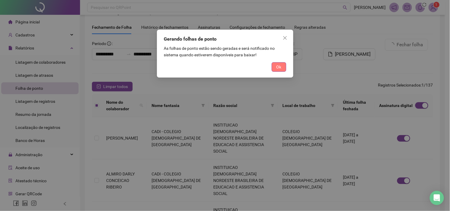
click at [282, 65] on button "Ok" at bounding box center [279, 66] width 15 height 9
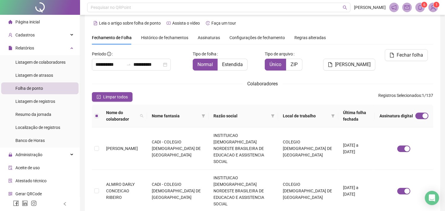
scroll to position [0, 0]
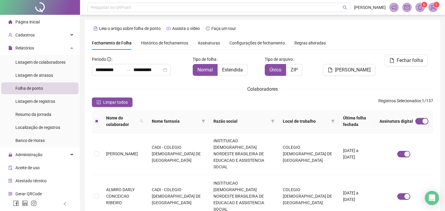
click at [403, 63] on span "Fechar folha" at bounding box center [410, 60] width 26 height 7
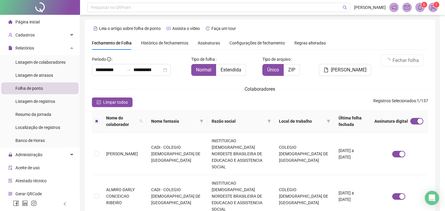
scroll to position [16, 0]
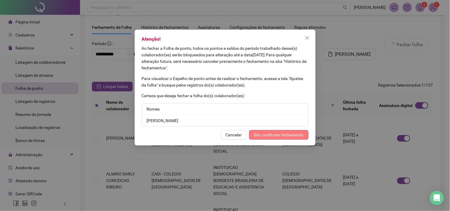
click at [295, 136] on span "Sim, confirmar fechamento" at bounding box center [279, 135] width 50 height 7
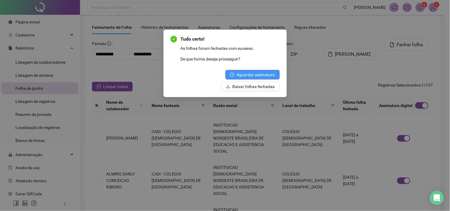
click at [265, 73] on span "Aguardar assinatura" at bounding box center [256, 74] width 38 height 7
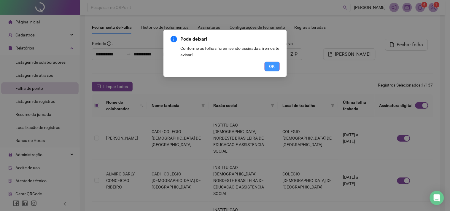
click at [274, 67] on span "OK" at bounding box center [272, 66] width 6 height 7
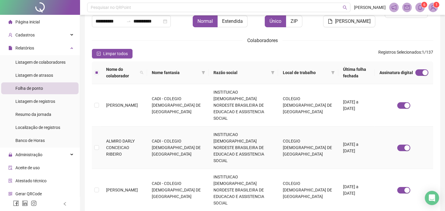
scroll to position [0, 0]
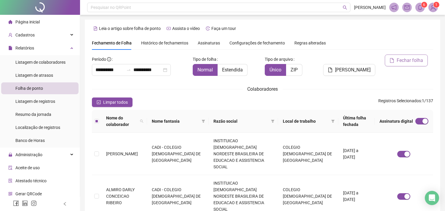
click at [400, 62] on span "Fechar folha" at bounding box center [410, 60] width 26 height 7
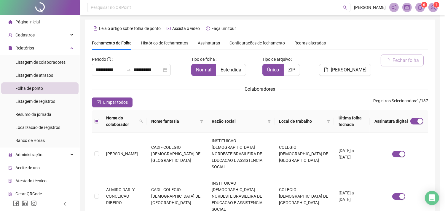
scroll to position [16, 0]
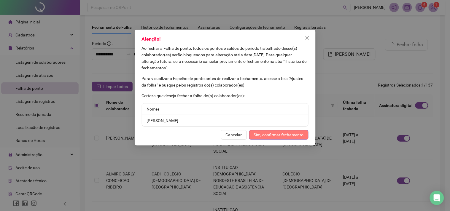
click at [282, 136] on span "Sim, confirmar fechamento" at bounding box center [279, 135] width 50 height 7
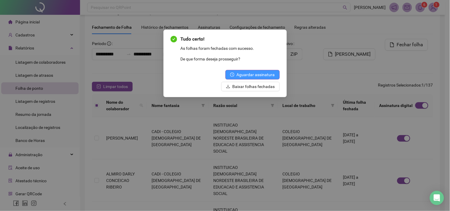
click at [262, 75] on span "Aguardar assinatura" at bounding box center [256, 74] width 38 height 7
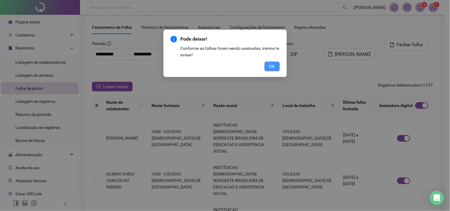
click at [268, 68] on button "OK" at bounding box center [272, 66] width 15 height 9
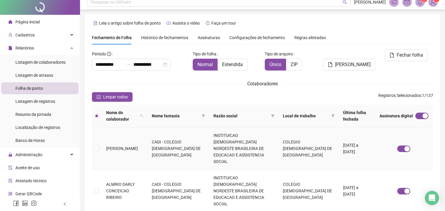
scroll to position [0, 0]
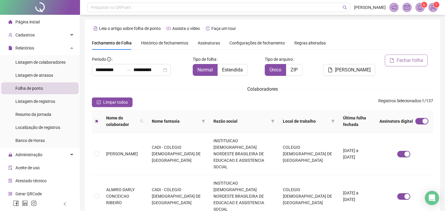
click at [410, 63] on span "Fechar folha" at bounding box center [410, 60] width 26 height 7
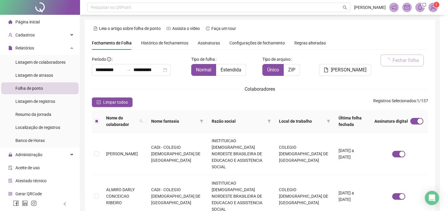
scroll to position [16, 0]
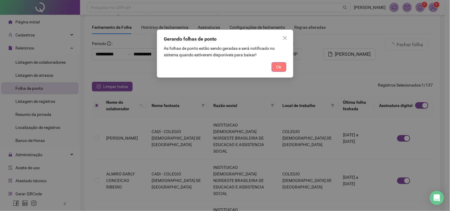
click at [278, 68] on span "Ok" at bounding box center [278, 67] width 5 height 7
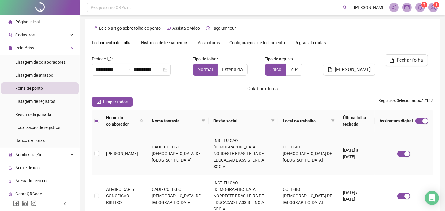
scroll to position [0, 0]
click at [406, 60] on span "Fechar folha" at bounding box center [410, 60] width 26 height 7
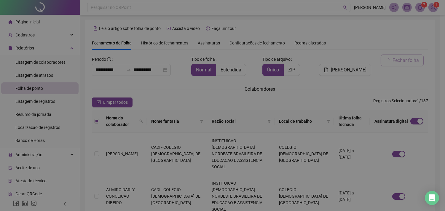
scroll to position [16, 0]
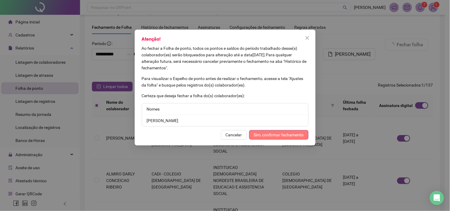
click at [284, 137] on span "Sim, confirmar fechamento" at bounding box center [279, 135] width 50 height 7
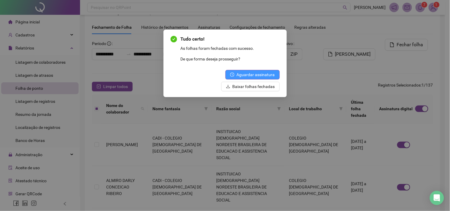
click at [275, 75] on button "Aguardar assinatura" at bounding box center [252, 74] width 54 height 9
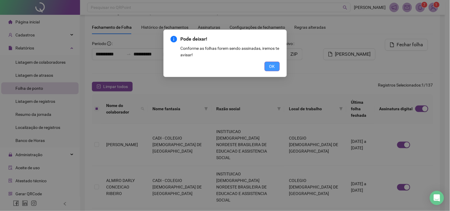
click at [271, 67] on span "OK" at bounding box center [272, 66] width 6 height 7
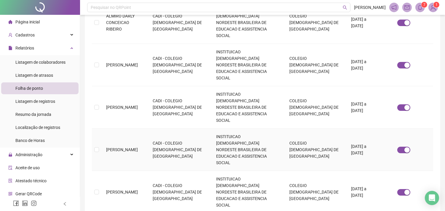
scroll to position [247, 0]
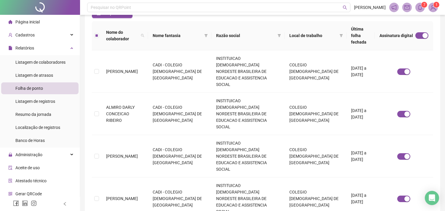
scroll to position [0, 0]
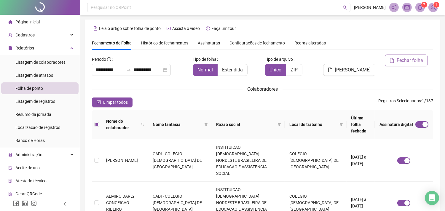
click at [397, 61] on button "Fechar folha" at bounding box center [406, 61] width 43 height 12
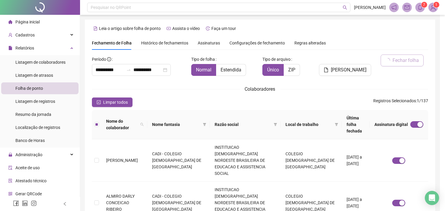
scroll to position [16, 0]
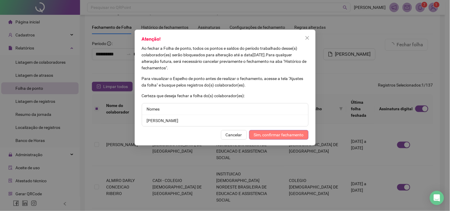
click at [270, 136] on span "Sim, confirmar fechamento" at bounding box center [279, 135] width 50 height 7
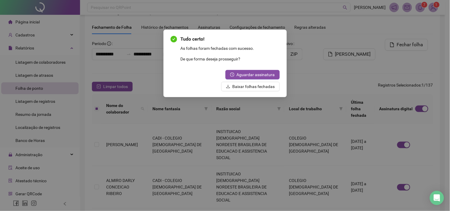
click at [257, 69] on div "Tudo certo! As folhas foram fechadas com sucesso. De que forma deseja prossegui…" at bounding box center [225, 64] width 109 height 56
click at [259, 71] on button "Aguardar assinatura" at bounding box center [252, 74] width 54 height 9
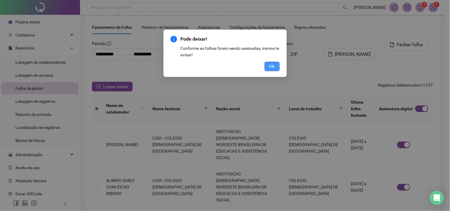
click at [269, 64] on span "OK" at bounding box center [272, 66] width 6 height 7
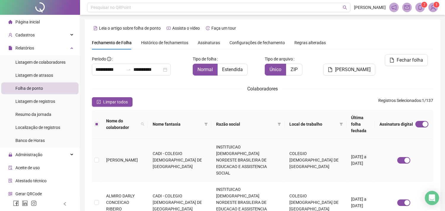
scroll to position [0, 0]
click at [400, 59] on span "Fechar folha" at bounding box center [410, 60] width 26 height 7
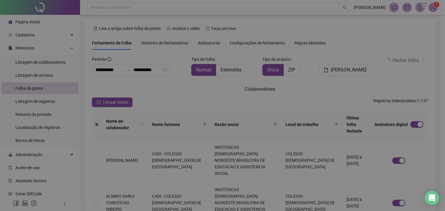
scroll to position [16, 0]
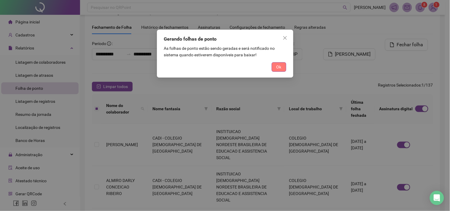
click at [278, 67] on span "Ok" at bounding box center [278, 67] width 5 height 7
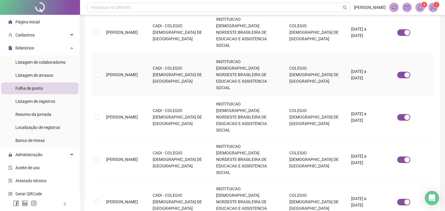
scroll to position [267, 0]
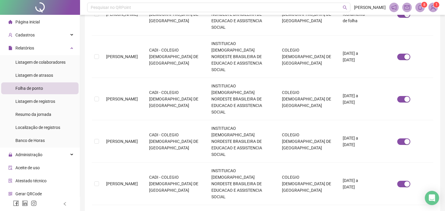
scroll to position [16, 0]
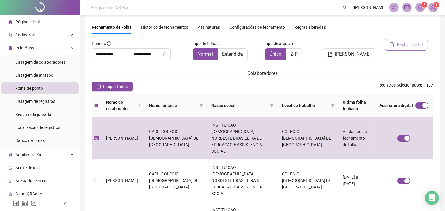
click at [413, 46] on span "Fechar folha" at bounding box center [410, 44] width 26 height 7
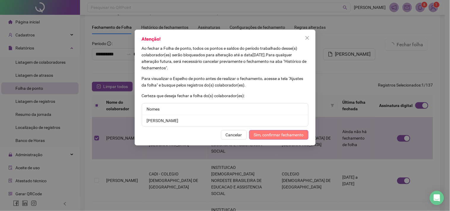
click at [265, 138] on span "Sim, confirmar fechamento" at bounding box center [279, 135] width 50 height 7
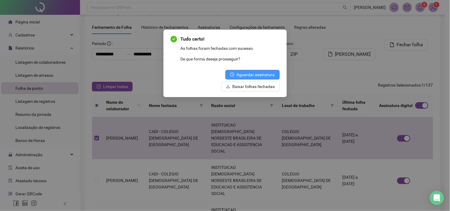
click at [266, 75] on span "Aguardar assinatura" at bounding box center [256, 74] width 38 height 7
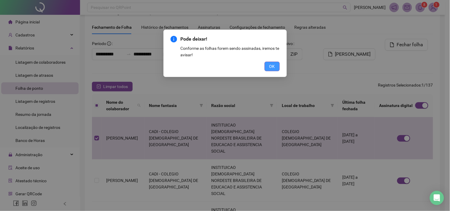
click at [271, 66] on span "OK" at bounding box center [272, 66] width 6 height 7
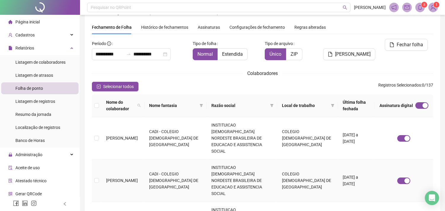
click at [99, 162] on td at bounding box center [96, 181] width 9 height 42
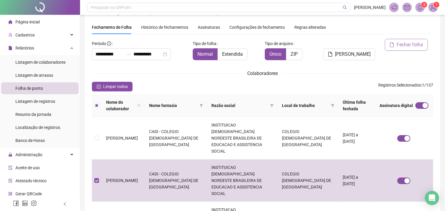
click at [406, 42] on span "Fechar folha" at bounding box center [410, 44] width 26 height 7
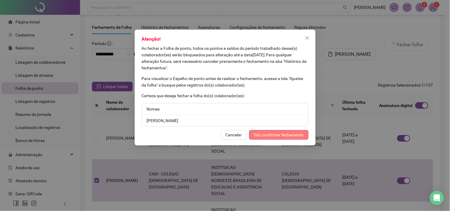
click at [277, 136] on span "Sim, confirmar fechamento" at bounding box center [279, 135] width 50 height 7
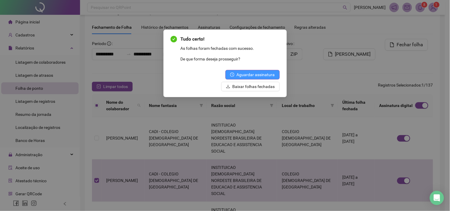
click at [274, 75] on span "Aguardar assinatura" at bounding box center [256, 74] width 38 height 7
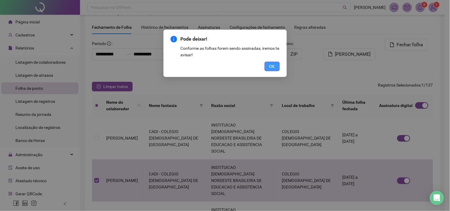
click at [274, 67] on span "OK" at bounding box center [272, 66] width 6 height 7
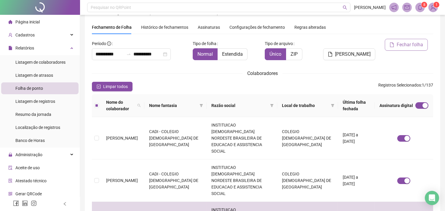
click at [406, 47] on span "Fechar folha" at bounding box center [410, 44] width 26 height 7
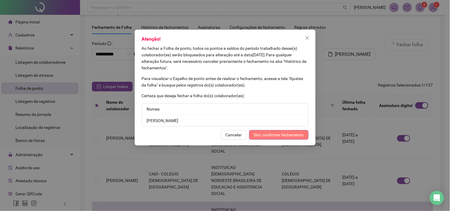
click at [265, 135] on span "Sim, confirmar fechamento" at bounding box center [279, 135] width 50 height 7
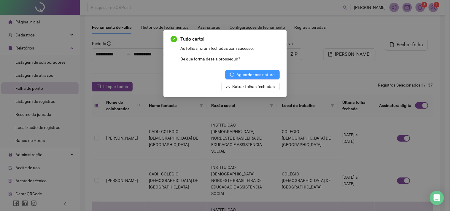
click at [259, 76] on span "Aguardar assinatura" at bounding box center [256, 74] width 38 height 7
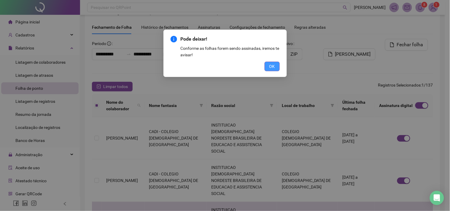
click at [272, 66] on span "OK" at bounding box center [272, 66] width 6 height 7
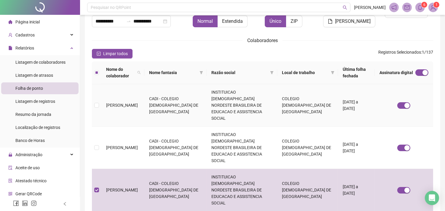
scroll to position [0, 0]
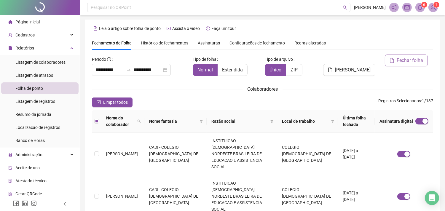
click at [414, 58] on span "Fechar folha" at bounding box center [410, 60] width 26 height 7
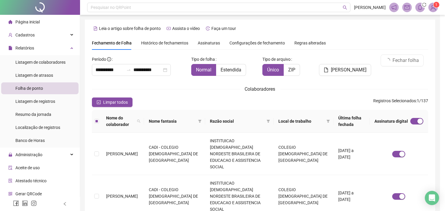
scroll to position [16, 0]
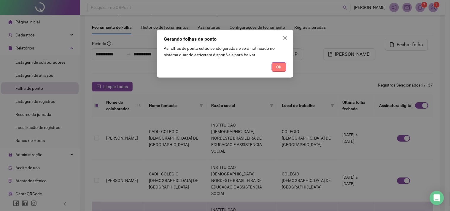
click at [280, 69] on span "Ok" at bounding box center [278, 67] width 5 height 7
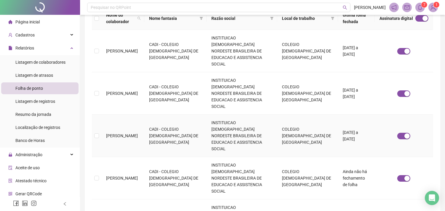
scroll to position [115, 0]
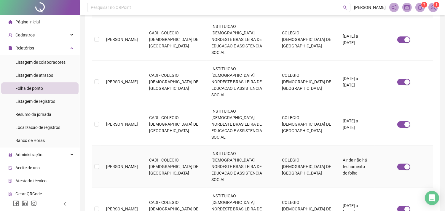
click at [137, 164] on span "[PERSON_NAME]" at bounding box center [122, 166] width 32 height 5
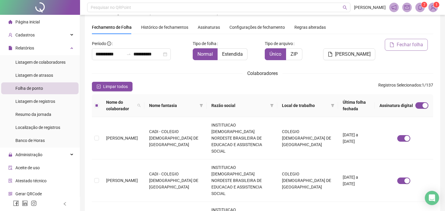
click at [404, 45] on span "Fechar folha" at bounding box center [410, 44] width 26 height 7
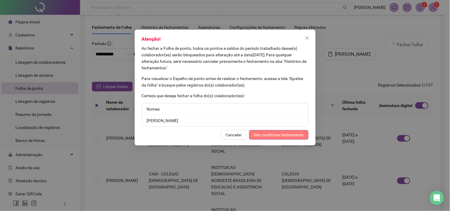
click at [280, 139] on button "Sim, confirmar fechamento" at bounding box center [278, 134] width 59 height 9
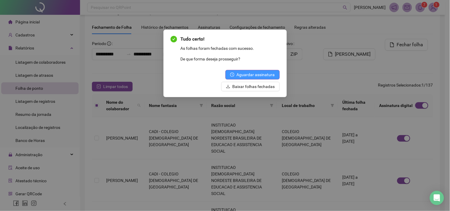
click at [254, 75] on span "Aguardar assinatura" at bounding box center [256, 74] width 38 height 7
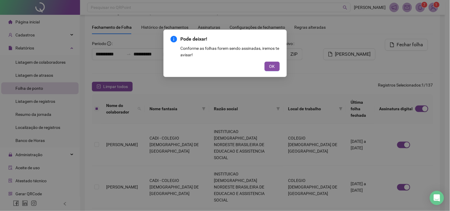
click at [273, 63] on span "OK" at bounding box center [272, 66] width 6 height 7
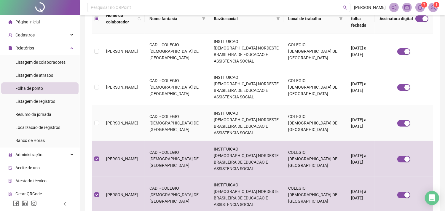
scroll to position [115, 0]
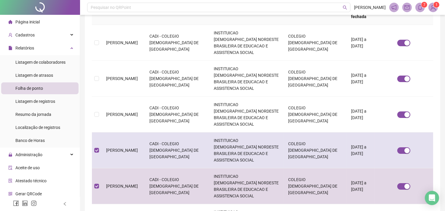
click at [118, 148] on span "[PERSON_NAME]" at bounding box center [122, 150] width 32 height 5
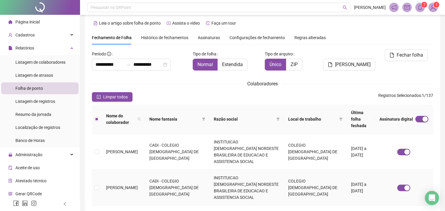
scroll to position [0, 0]
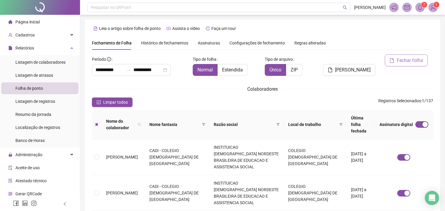
click at [398, 62] on span "Fechar folha" at bounding box center [410, 60] width 26 height 7
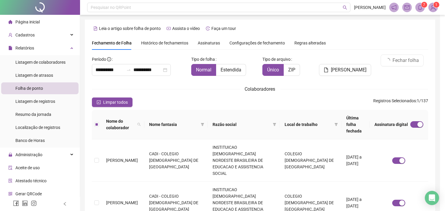
scroll to position [16, 0]
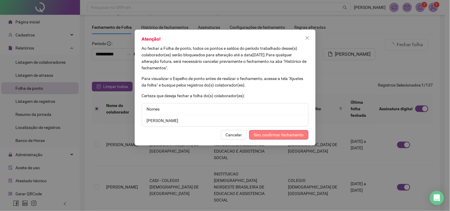
click at [269, 132] on span "Sim, confirmar fechamento" at bounding box center [279, 135] width 50 height 7
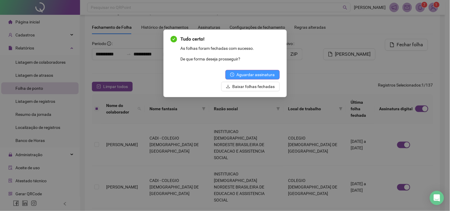
click at [263, 75] on span "Aguardar assinatura" at bounding box center [256, 74] width 38 height 7
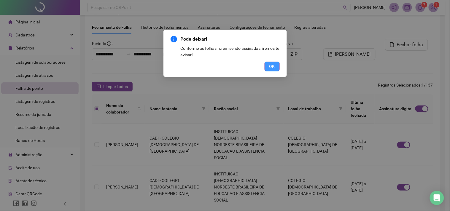
click at [270, 67] on span "OK" at bounding box center [272, 66] width 6 height 7
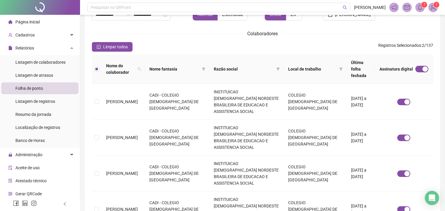
scroll to position [147, 0]
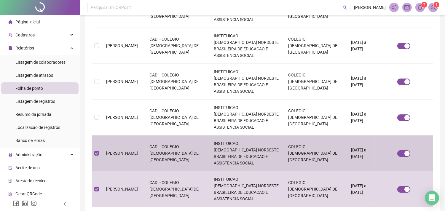
click at [94, 136] on td at bounding box center [96, 154] width 9 height 36
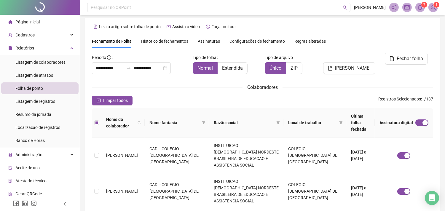
scroll to position [0, 0]
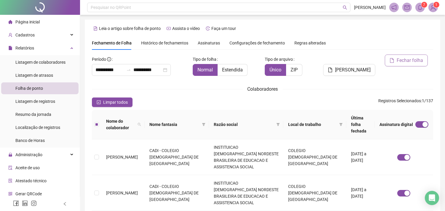
click at [408, 58] on span "Fechar folha" at bounding box center [410, 60] width 26 height 7
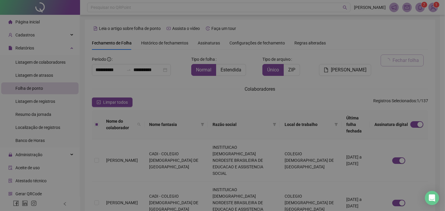
scroll to position [16, 0]
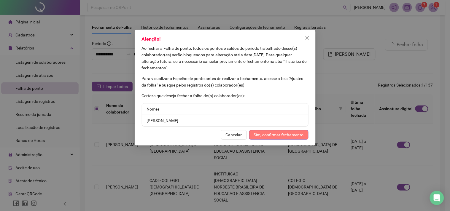
click at [283, 135] on span "Sim, confirmar fechamento" at bounding box center [279, 135] width 50 height 7
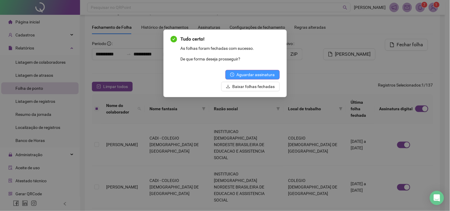
click at [260, 75] on span "Aguardar assinatura" at bounding box center [256, 74] width 38 height 7
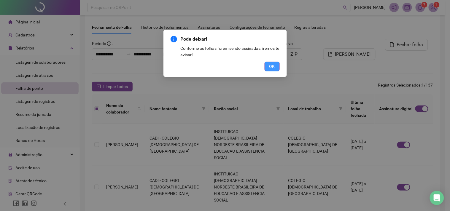
click at [273, 67] on span "OK" at bounding box center [272, 66] width 6 height 7
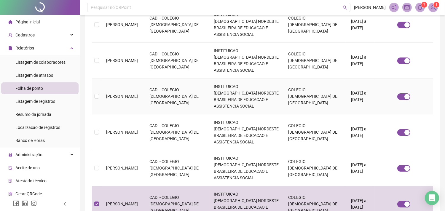
scroll to position [147, 0]
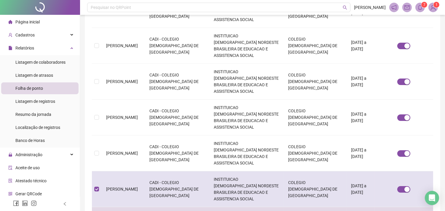
click at [99, 171] on td at bounding box center [96, 189] width 9 height 36
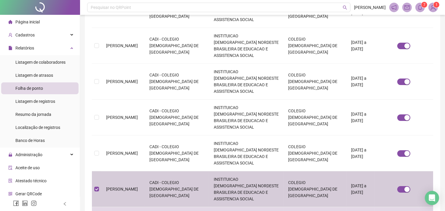
scroll to position [16, 0]
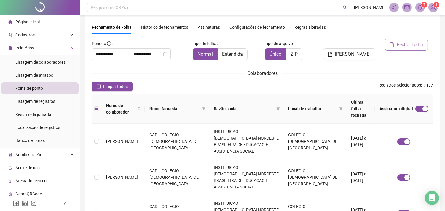
click at [390, 42] on button "Fechar folha" at bounding box center [406, 45] width 43 height 12
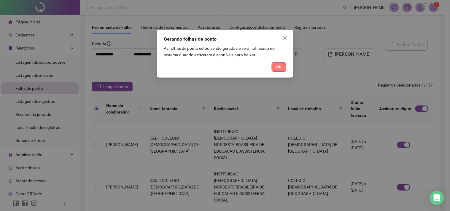
click at [279, 62] on button "Ok" at bounding box center [279, 66] width 15 height 9
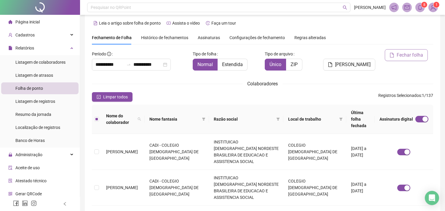
scroll to position [0, 0]
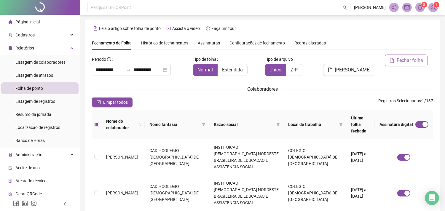
click at [405, 61] on span "Fechar folha" at bounding box center [410, 60] width 26 height 7
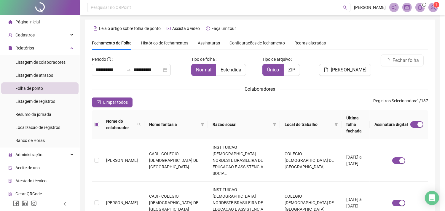
scroll to position [16, 0]
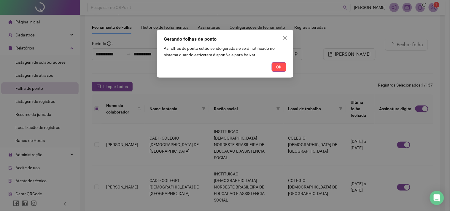
click at [272, 67] on button "Ok" at bounding box center [279, 66] width 15 height 9
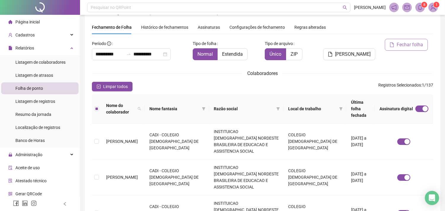
click at [412, 46] on span "Fechar folha" at bounding box center [410, 44] width 26 height 7
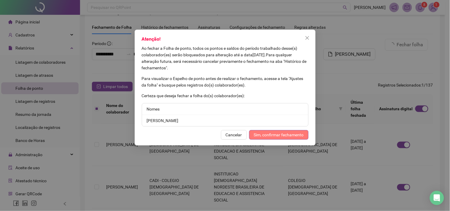
click at [262, 134] on span "Sim, confirmar fechamento" at bounding box center [279, 135] width 50 height 7
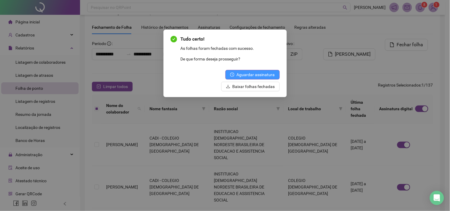
click at [263, 74] on span "Aguardar assinatura" at bounding box center [256, 74] width 38 height 7
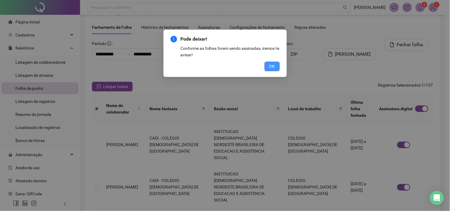
click at [269, 69] on span "OK" at bounding box center [272, 66] width 6 height 7
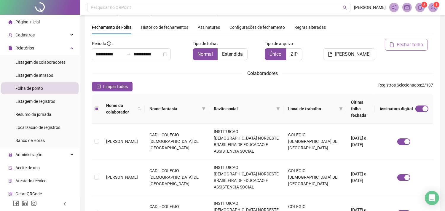
click at [414, 48] on button "Fechar folha" at bounding box center [406, 45] width 43 height 12
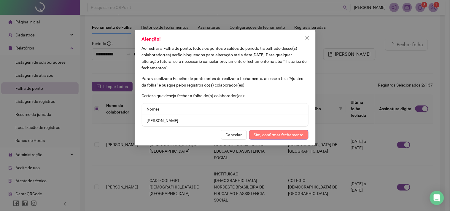
click at [263, 135] on span "Sim, confirmar fechamento" at bounding box center [279, 135] width 50 height 7
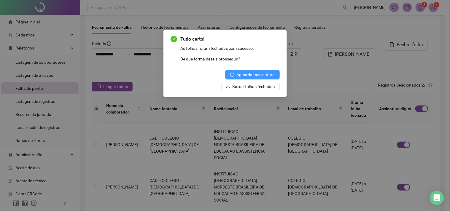
click at [256, 75] on span "Aguardar assinatura" at bounding box center [256, 74] width 38 height 7
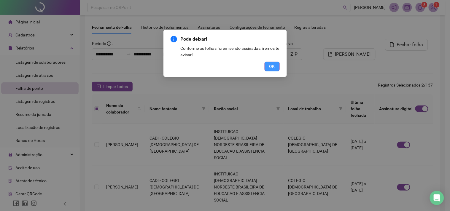
click at [274, 69] on span "OK" at bounding box center [272, 66] width 6 height 7
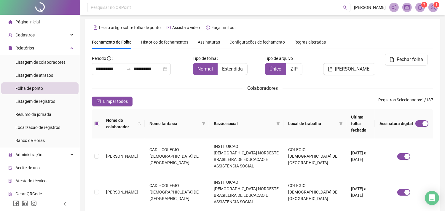
scroll to position [0, 0]
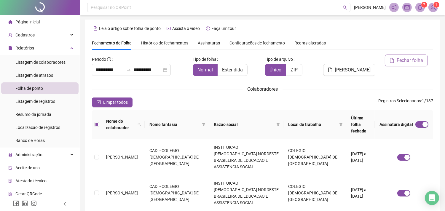
click at [400, 61] on span "Fechar folha" at bounding box center [410, 60] width 26 height 7
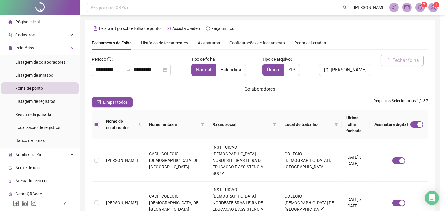
scroll to position [16, 0]
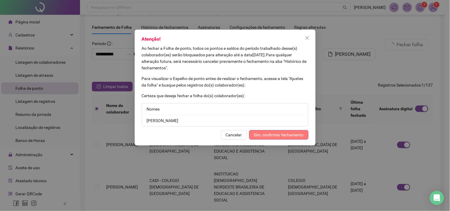
click at [269, 135] on span "Sim, confirmar fechamento" at bounding box center [279, 135] width 50 height 7
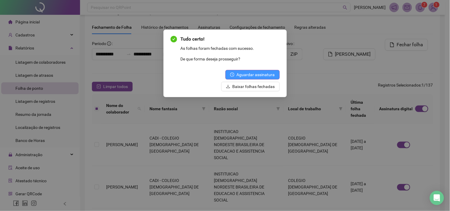
click at [253, 78] on span "Aguardar assinatura" at bounding box center [256, 74] width 38 height 7
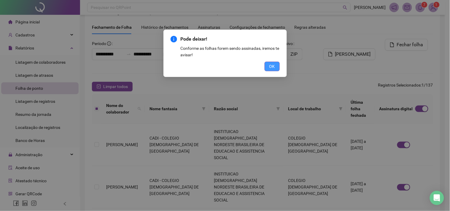
click at [271, 68] on span "OK" at bounding box center [272, 66] width 6 height 7
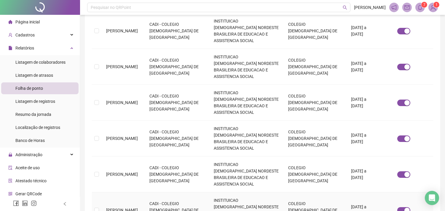
scroll to position [267, 0]
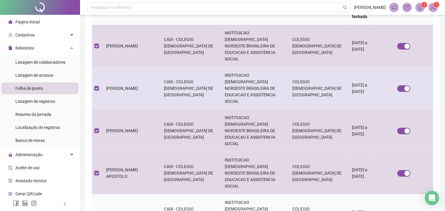
scroll to position [16, 0]
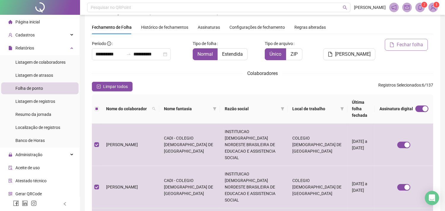
click at [410, 46] on span "Fechar folha" at bounding box center [410, 44] width 26 height 7
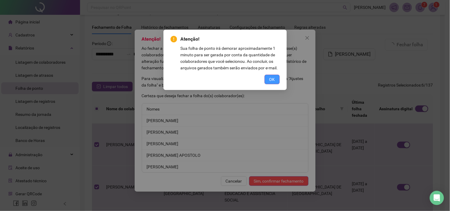
click at [268, 79] on button "OK" at bounding box center [272, 79] width 15 height 9
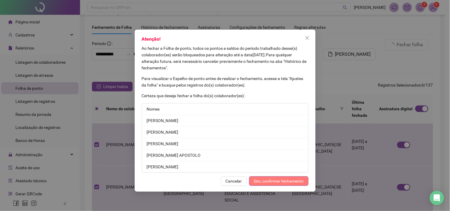
click at [273, 180] on span "Sim, confirmar fechamento" at bounding box center [279, 181] width 50 height 7
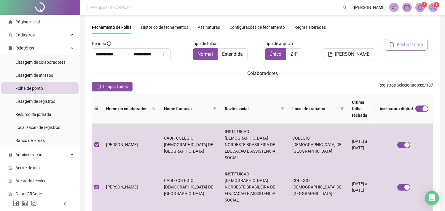
click at [404, 46] on span "Fechar folha" at bounding box center [410, 44] width 26 height 7
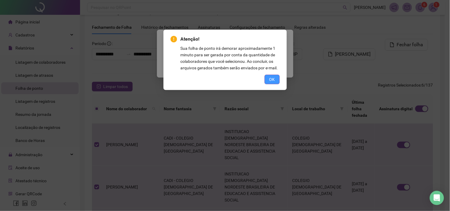
click at [267, 81] on button "OK" at bounding box center [272, 79] width 15 height 9
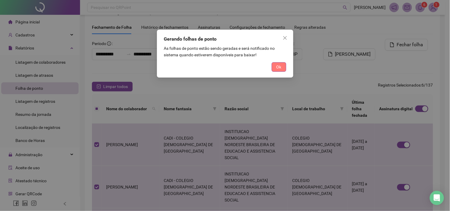
click at [276, 69] on button "Ok" at bounding box center [279, 66] width 15 height 9
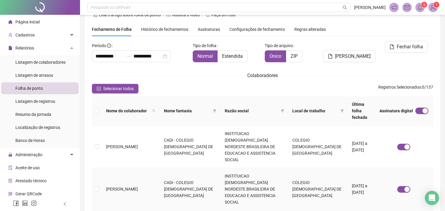
scroll to position [0, 0]
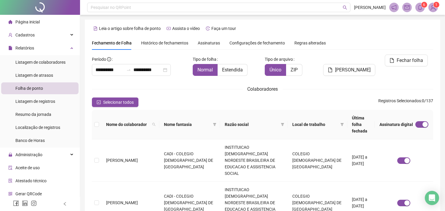
click at [203, 41] on span "Assinaturas" at bounding box center [209, 43] width 22 height 4
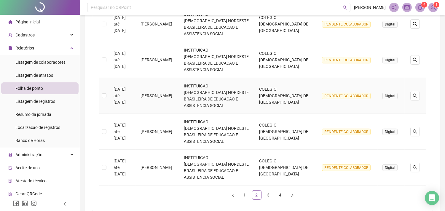
scroll to position [322, 0]
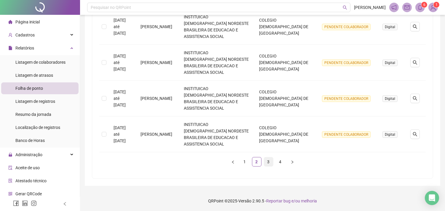
click at [270, 160] on link "3" at bounding box center [268, 162] width 9 height 9
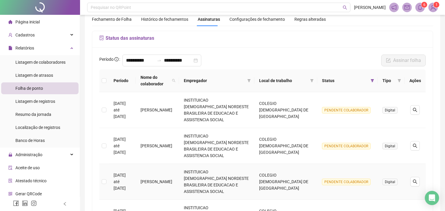
scroll to position [0, 0]
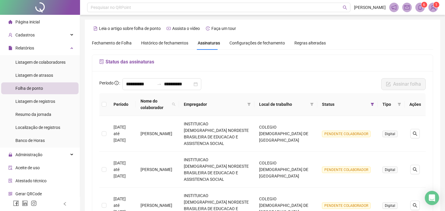
click at [113, 42] on span "Fechamento de Folha" at bounding box center [112, 43] width 40 height 5
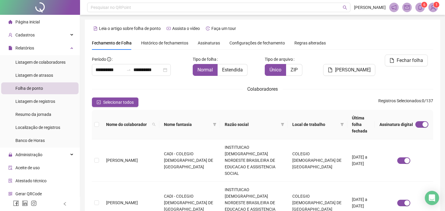
type input "**********"
click at [416, 61] on span "Fechar folha" at bounding box center [410, 60] width 26 height 7
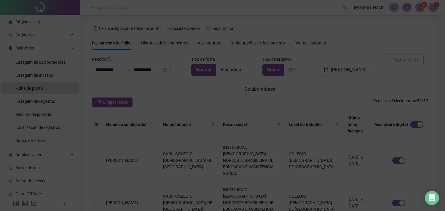
scroll to position [16, 0]
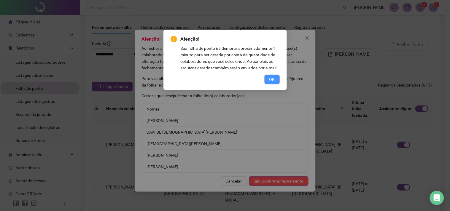
click at [271, 78] on span "OK" at bounding box center [272, 79] width 6 height 7
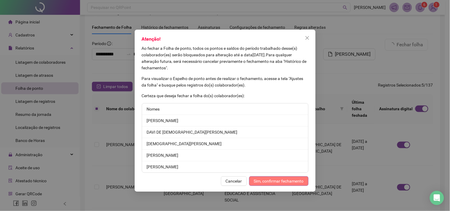
click at [278, 181] on span "Sim, confirmar fechamento" at bounding box center [279, 181] width 50 height 7
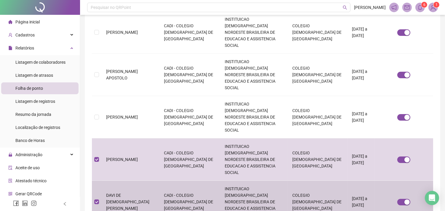
scroll to position [267, 0]
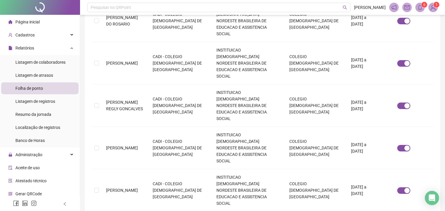
scroll to position [16, 0]
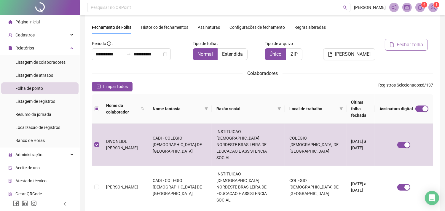
click at [413, 44] on span "Fechar folha" at bounding box center [410, 44] width 26 height 7
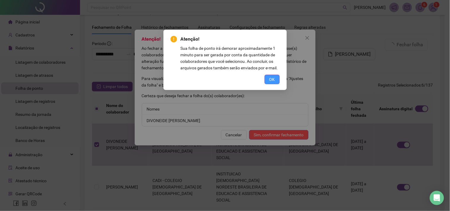
click at [270, 78] on span "OK" at bounding box center [272, 79] width 6 height 7
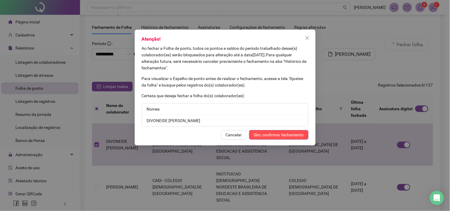
click at [238, 135] on span "Cancelar" at bounding box center [234, 135] width 16 height 7
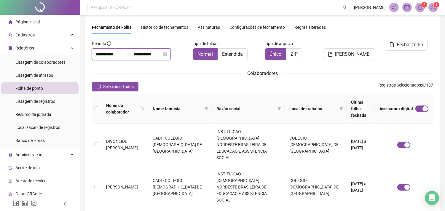
click at [116, 51] on input "**********" at bounding box center [110, 54] width 28 height 7
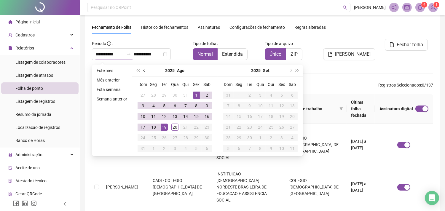
click at [143, 71] on button "prev-year" at bounding box center [144, 71] width 7 height 12
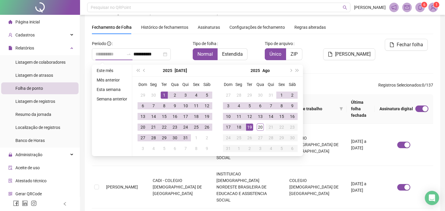
type input "**********"
click at [163, 94] on div "1" at bounding box center [164, 95] width 7 height 7
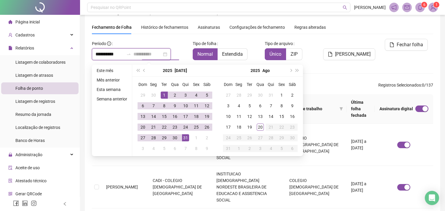
type input "**********"
click at [188, 140] on div "31" at bounding box center [185, 137] width 7 height 7
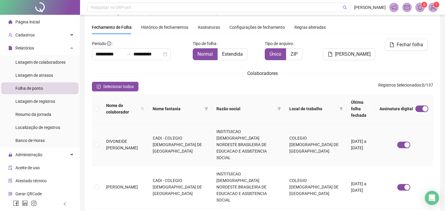
click at [116, 139] on span "DIVONEIDE [PERSON_NAME]" at bounding box center [122, 144] width 32 height 11
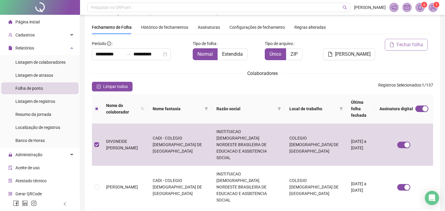
click at [411, 43] on span "Fechar folha" at bounding box center [410, 44] width 26 height 7
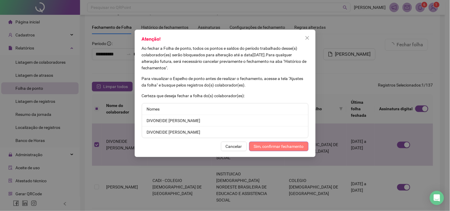
click at [287, 144] on span "Sim, confirmar fechamento" at bounding box center [279, 146] width 50 height 7
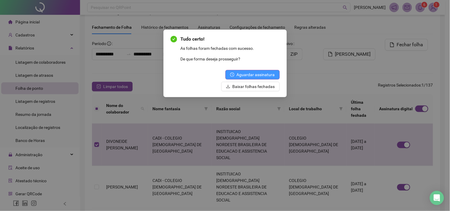
click at [269, 76] on span "Aguardar assinatura" at bounding box center [256, 74] width 38 height 7
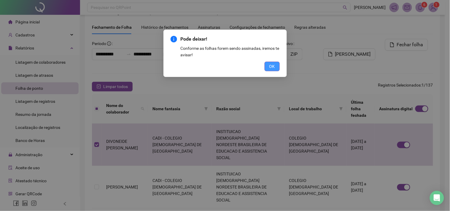
click at [273, 66] on span "OK" at bounding box center [272, 66] width 6 height 7
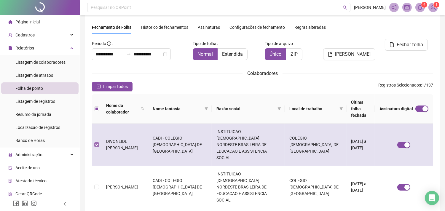
click at [98, 142] on label at bounding box center [96, 145] width 5 height 7
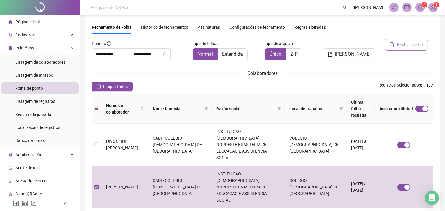
click at [408, 43] on span "Fechar folha" at bounding box center [410, 44] width 26 height 7
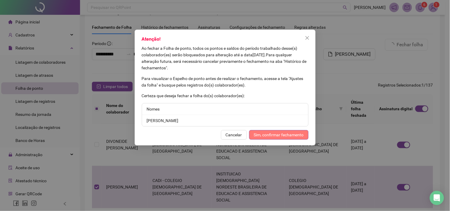
click at [280, 134] on span "Sim, confirmar fechamento" at bounding box center [279, 135] width 50 height 7
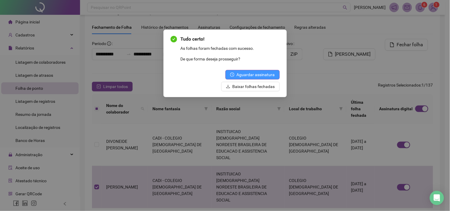
click at [268, 74] on span "Aguardar assinatura" at bounding box center [256, 74] width 38 height 7
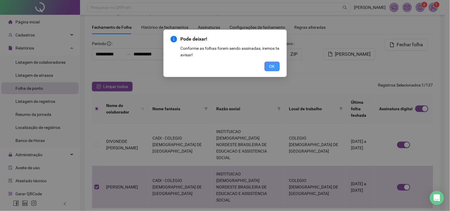
click at [271, 68] on span "OK" at bounding box center [272, 66] width 6 height 7
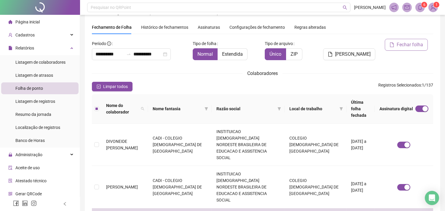
click at [419, 47] on span "Fechar folha" at bounding box center [410, 44] width 26 height 7
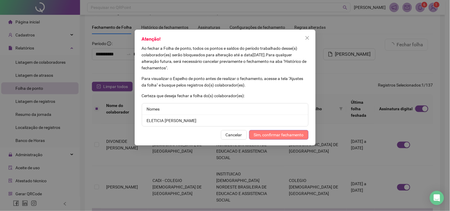
click at [286, 135] on span "Sim, confirmar fechamento" at bounding box center [279, 135] width 50 height 7
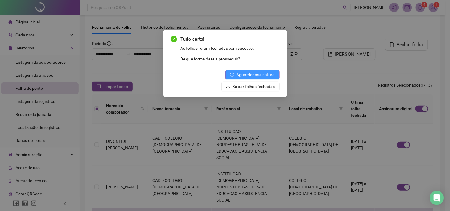
click at [248, 73] on span "Aguardar assinatura" at bounding box center [256, 74] width 38 height 7
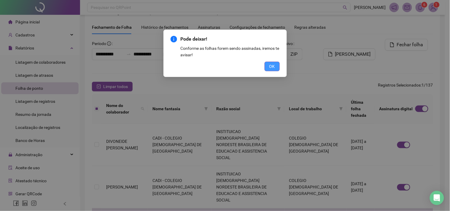
click at [273, 66] on span "OK" at bounding box center [272, 66] width 6 height 7
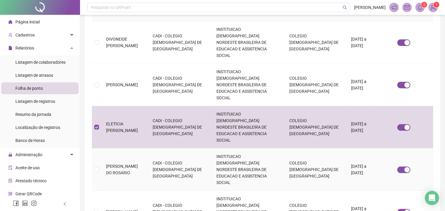
scroll to position [147, 0]
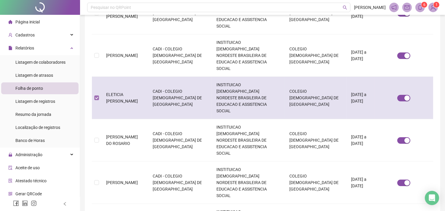
click at [98, 95] on label at bounding box center [96, 98] width 5 height 7
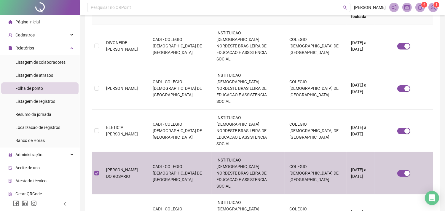
scroll to position [16, 0]
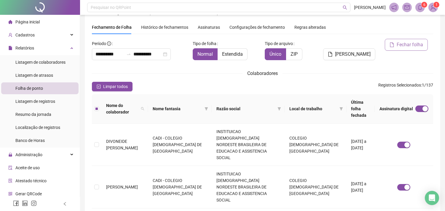
click at [411, 46] on span "Fechar folha" at bounding box center [410, 44] width 26 height 7
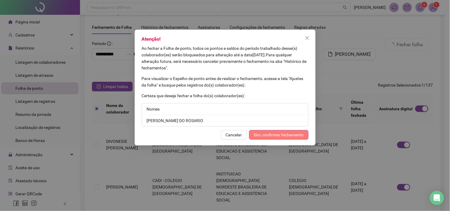
click at [298, 133] on span "Sim, confirmar fechamento" at bounding box center [279, 135] width 50 height 7
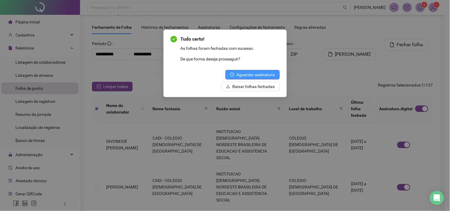
click at [268, 72] on span "Aguardar assinatura" at bounding box center [256, 74] width 38 height 7
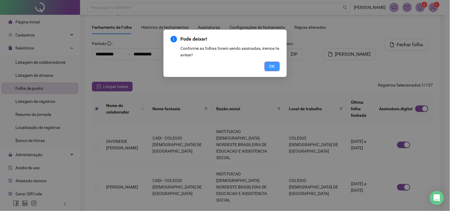
click at [271, 64] on span "OK" at bounding box center [272, 66] width 6 height 7
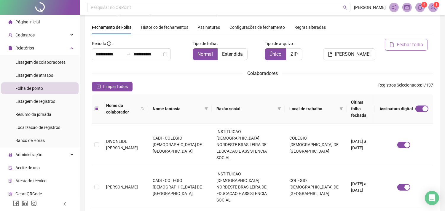
click at [409, 47] on span "Fechar folha" at bounding box center [410, 44] width 26 height 7
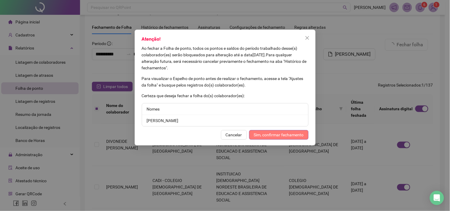
click at [295, 132] on span "Sim, confirmar fechamento" at bounding box center [279, 135] width 50 height 7
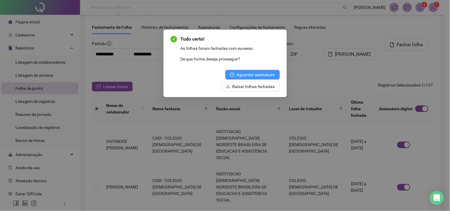
click at [270, 74] on span "Aguardar assinatura" at bounding box center [256, 74] width 38 height 7
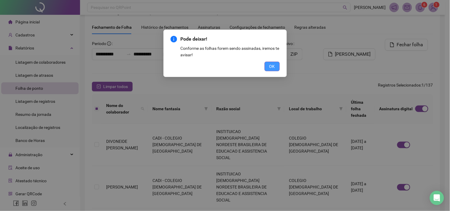
click at [272, 67] on span "OK" at bounding box center [272, 66] width 6 height 7
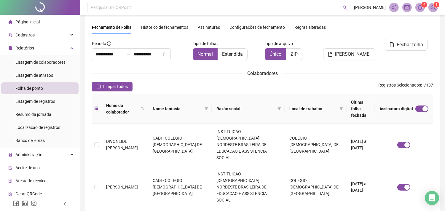
click at [178, 28] on span "Histórico de fechamentos" at bounding box center [164, 27] width 47 height 5
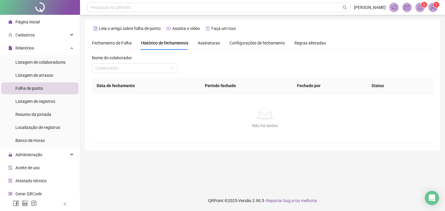
scroll to position [0, 0]
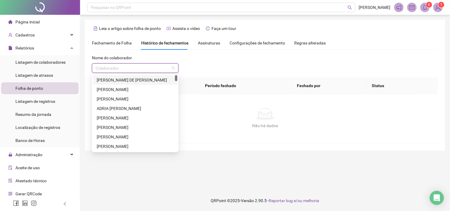
click at [155, 66] on input "search" at bounding box center [133, 68] width 74 height 9
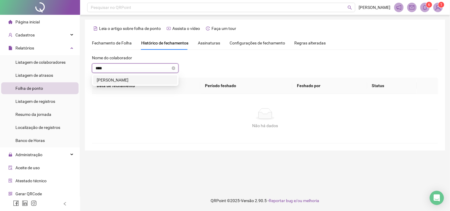
type input "*****"
click at [153, 81] on div "[PERSON_NAME]" at bounding box center [135, 80] width 77 height 7
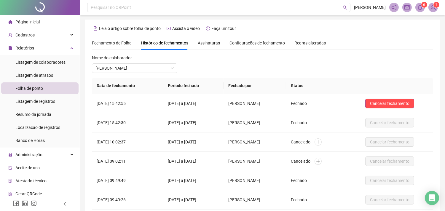
click at [209, 44] on span "Assinaturas" at bounding box center [209, 43] width 22 height 4
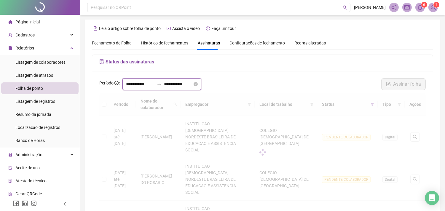
click at [140, 84] on input "**********" at bounding box center [140, 84] width 28 height 7
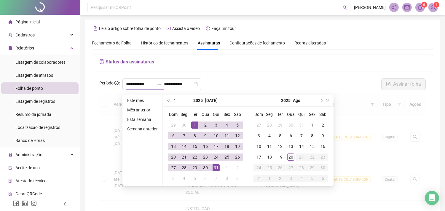
click at [174, 101] on span "prev-year" at bounding box center [175, 100] width 3 height 3
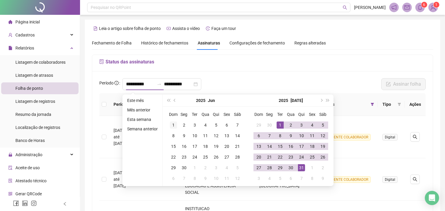
type input "**********"
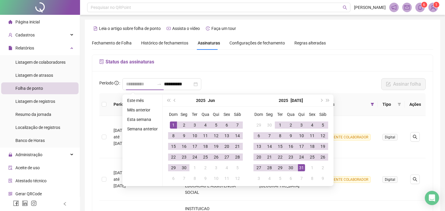
click at [171, 125] on div "1" at bounding box center [173, 125] width 7 height 7
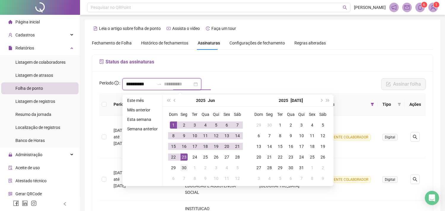
type input "**********"
click at [185, 168] on div "30" at bounding box center [184, 167] width 7 height 7
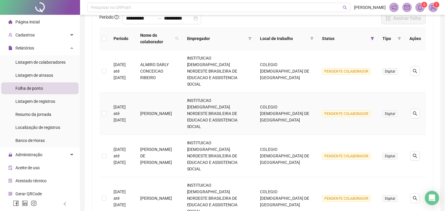
scroll to position [33, 0]
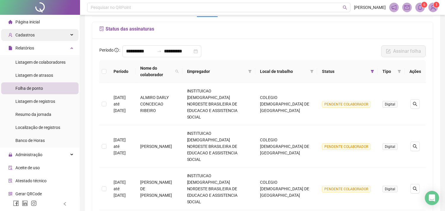
click at [45, 39] on div "Cadastros" at bounding box center [39, 35] width 77 height 12
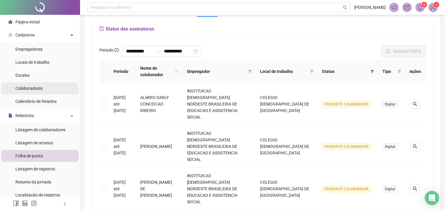
click at [48, 86] on li "Colaboradores" at bounding box center [39, 88] width 77 height 12
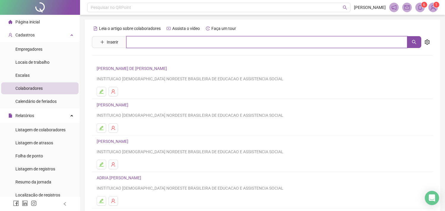
click at [171, 44] on input "text" at bounding box center [266, 42] width 281 height 12
type input "*****"
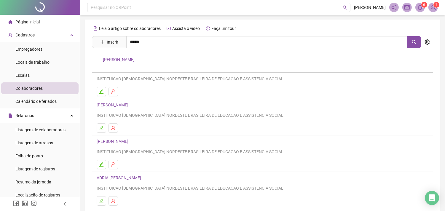
click at [135, 58] on link "[PERSON_NAME]" at bounding box center [119, 59] width 32 height 5
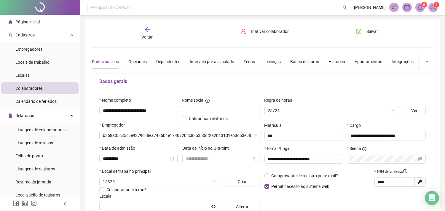
type input "**********"
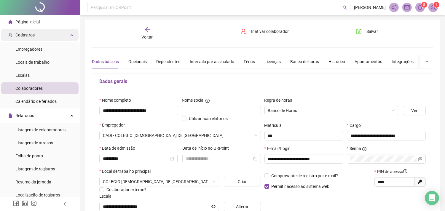
click at [38, 36] on div "Cadastros" at bounding box center [39, 35] width 77 height 12
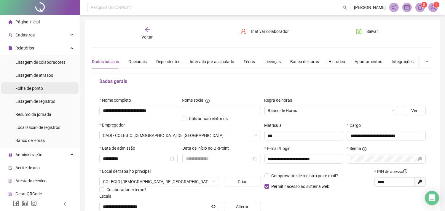
click at [48, 86] on li "Folha de ponto" at bounding box center [39, 88] width 77 height 12
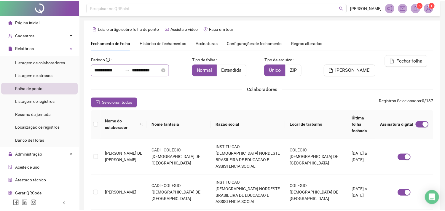
scroll to position [16, 0]
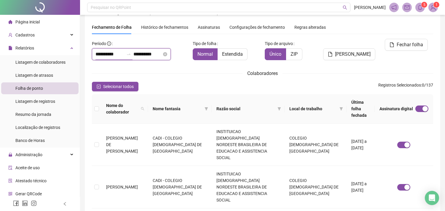
click at [117, 56] on input "**********" at bounding box center [110, 54] width 28 height 7
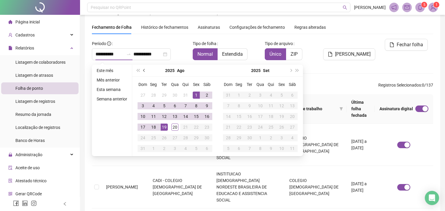
click at [144, 69] on span "prev-year" at bounding box center [144, 70] width 3 height 3
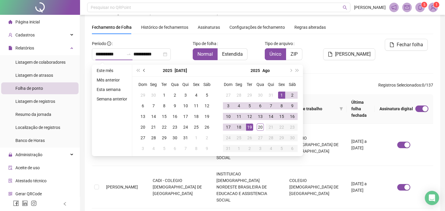
click at [144, 69] on span "prev-year" at bounding box center [144, 70] width 3 height 3
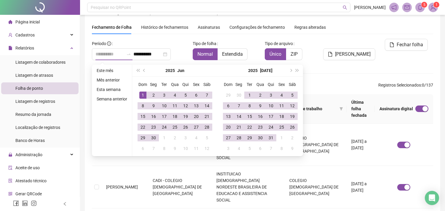
type input "**********"
click at [146, 93] on div "1" at bounding box center [142, 95] width 7 height 7
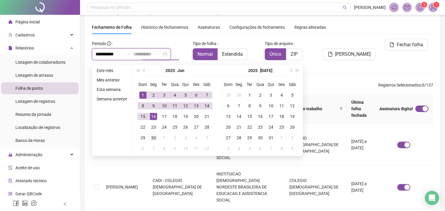
type input "**********"
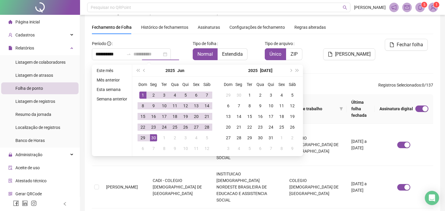
click at [156, 139] on div "30" at bounding box center [153, 137] width 7 height 7
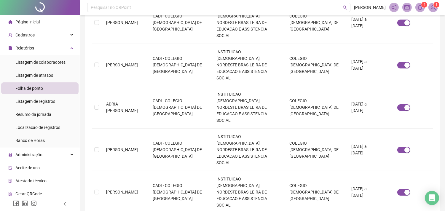
scroll to position [267, 0]
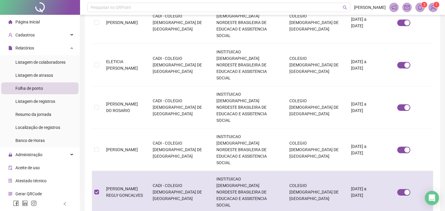
scroll to position [16, 0]
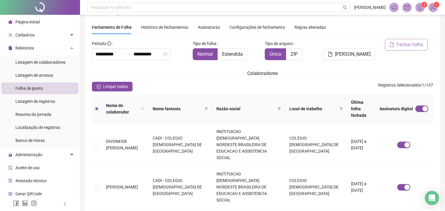
click at [409, 43] on span "Fechar folha" at bounding box center [410, 44] width 26 height 7
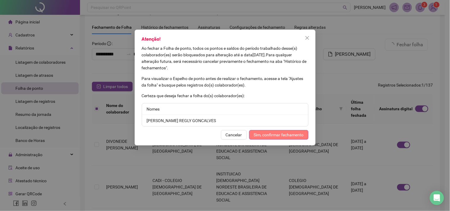
drag, startPoint x: 287, startPoint y: 137, endPoint x: 289, endPoint y: 134, distance: 3.6
click at [287, 137] on span "Sim, confirmar fechamento" at bounding box center [279, 135] width 50 height 7
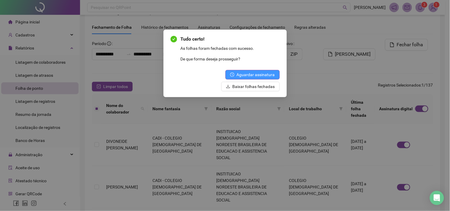
click at [250, 74] on span "Aguardar assinatura" at bounding box center [256, 74] width 38 height 7
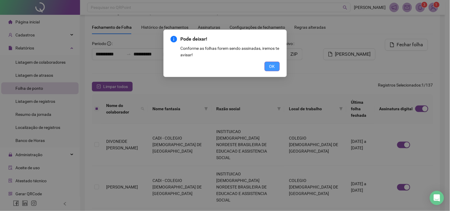
click at [273, 64] on span "OK" at bounding box center [272, 66] width 6 height 7
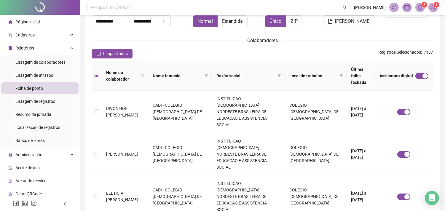
scroll to position [0, 0]
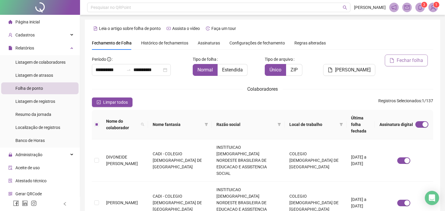
click at [407, 60] on span "Fechar folha" at bounding box center [410, 60] width 26 height 7
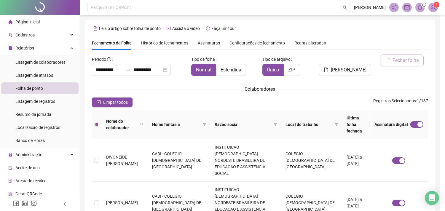
scroll to position [16, 0]
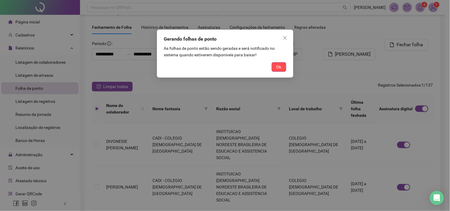
click at [282, 66] on button "Ok" at bounding box center [279, 66] width 15 height 9
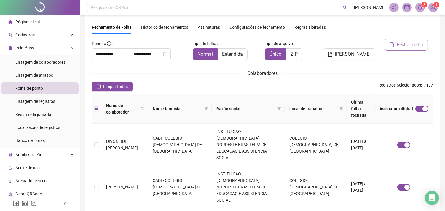
click at [408, 47] on span "Fechar folha" at bounding box center [410, 44] width 26 height 7
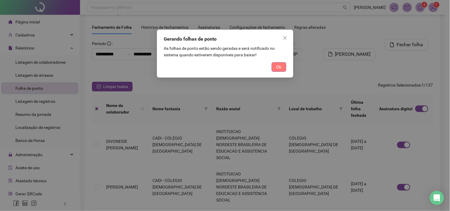
click at [279, 66] on span "Ok" at bounding box center [278, 67] width 5 height 7
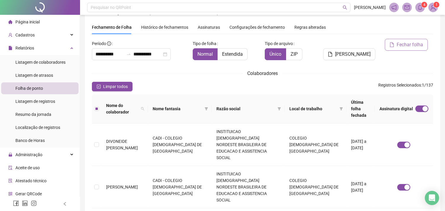
click at [407, 48] on button "Fechar folha" at bounding box center [406, 45] width 43 height 12
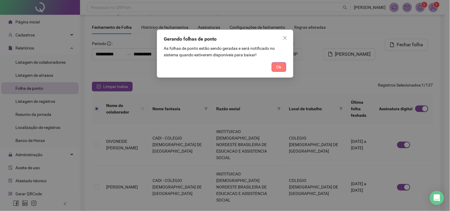
click at [280, 67] on span "Ok" at bounding box center [278, 67] width 5 height 7
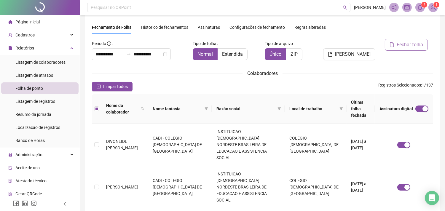
click at [406, 48] on span "Fechar folha" at bounding box center [410, 44] width 26 height 7
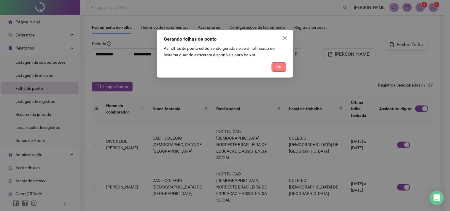
click at [274, 67] on button "Ok" at bounding box center [279, 66] width 15 height 9
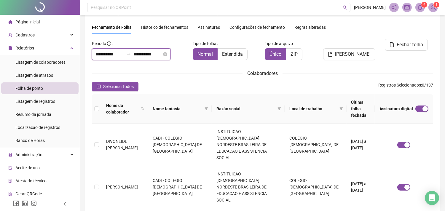
click at [121, 53] on input "**********" at bounding box center [110, 54] width 28 height 7
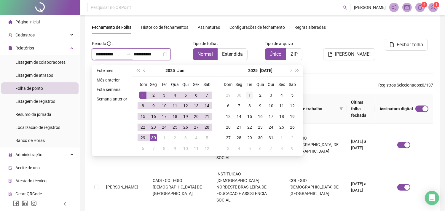
type input "**********"
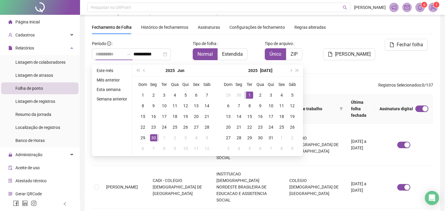
click at [247, 94] on div "1" at bounding box center [249, 95] width 7 height 7
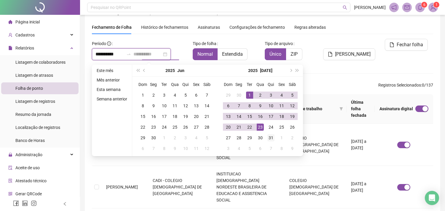
type input "**********"
click at [271, 139] on div "31" at bounding box center [271, 137] width 7 height 7
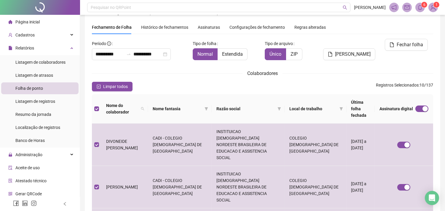
click at [99, 104] on th at bounding box center [96, 108] width 9 height 29
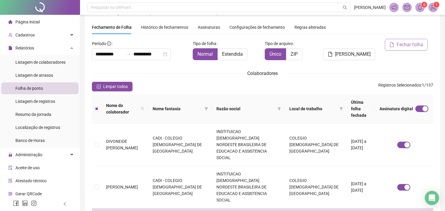
click at [399, 48] on span "Fechar folha" at bounding box center [410, 44] width 26 height 7
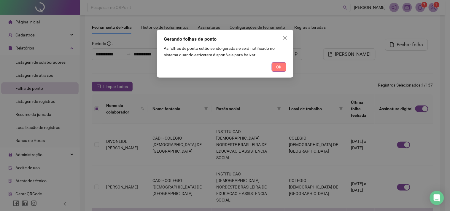
click at [275, 67] on button "Ok" at bounding box center [279, 66] width 15 height 9
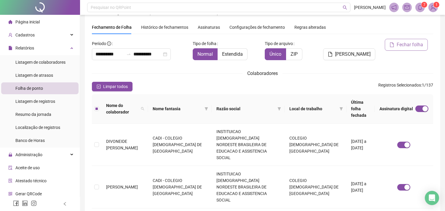
click at [404, 47] on span "Fechar folha" at bounding box center [410, 44] width 26 height 7
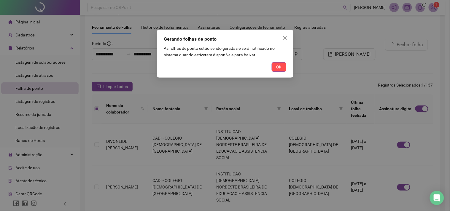
click at [276, 66] on span "Ok" at bounding box center [278, 67] width 5 height 7
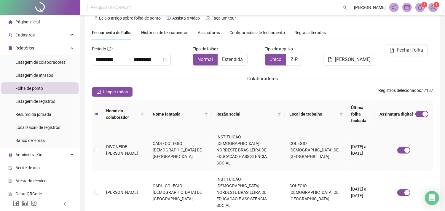
scroll to position [0, 0]
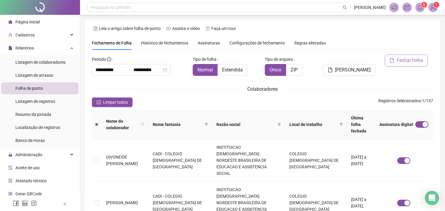
click at [400, 58] on span "Fechar folha" at bounding box center [410, 60] width 26 height 7
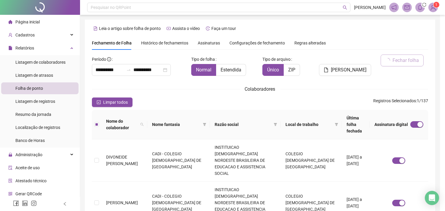
scroll to position [16, 0]
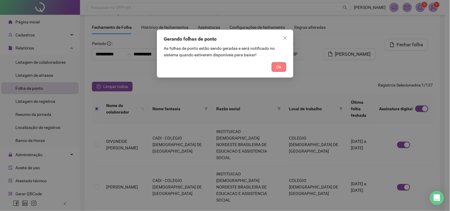
click at [280, 68] on span "Ok" at bounding box center [278, 67] width 5 height 7
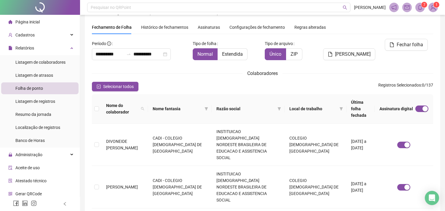
click at [206, 25] on span "Assinaturas" at bounding box center [209, 27] width 22 height 4
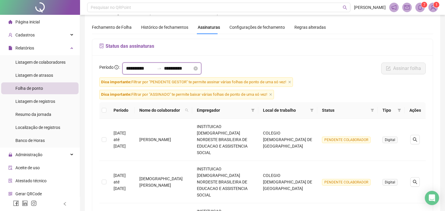
click at [133, 71] on input "**********" at bounding box center [140, 68] width 28 height 7
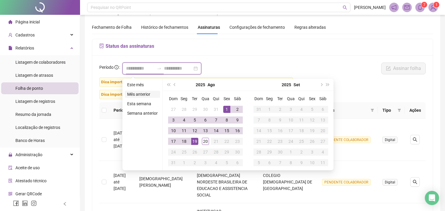
type input "**********"
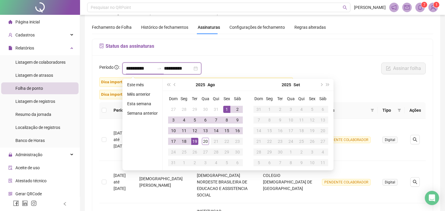
type input "**********"
click at [174, 85] on span "prev-year" at bounding box center [175, 84] width 3 height 3
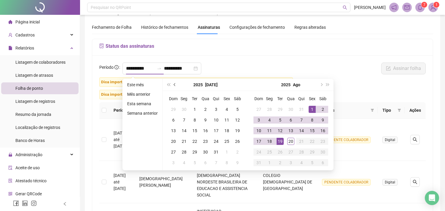
click at [174, 85] on span "prev-year" at bounding box center [175, 84] width 3 height 3
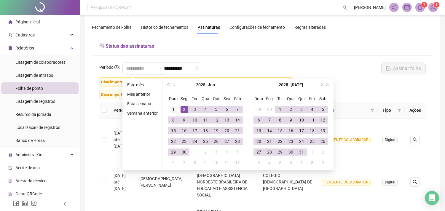
type input "**********"
click at [171, 106] on div "1" at bounding box center [173, 109] width 7 height 7
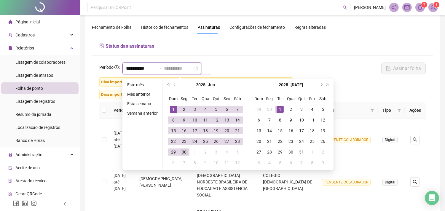
type input "**********"
click at [184, 150] on div "30" at bounding box center [184, 152] width 7 height 7
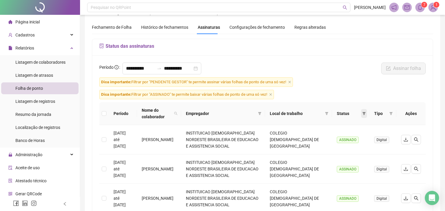
click at [361, 114] on span at bounding box center [364, 113] width 6 height 9
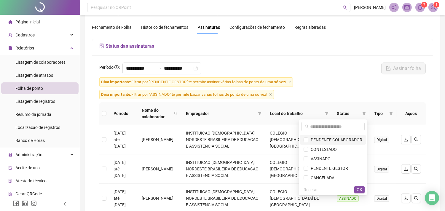
click at [347, 138] on span "PENDENTE COLABORADOR" at bounding box center [336, 140] width 54 height 5
click at [341, 166] on span "PENDENTE GESTOR" at bounding box center [329, 168] width 40 height 5
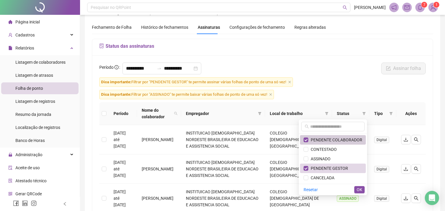
click at [342, 143] on span "PENDENTE COLABORADOR" at bounding box center [333, 140] width 59 height 7
click at [363, 189] on button "OK" at bounding box center [359, 189] width 10 height 7
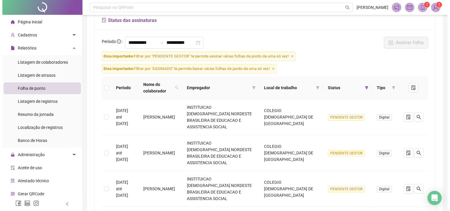
scroll to position [77, 0]
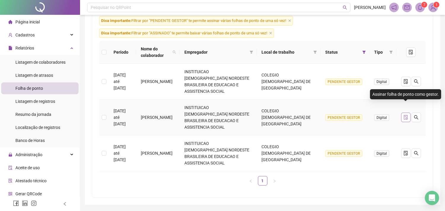
click at [405, 115] on icon "file-done" at bounding box center [406, 117] width 4 height 5
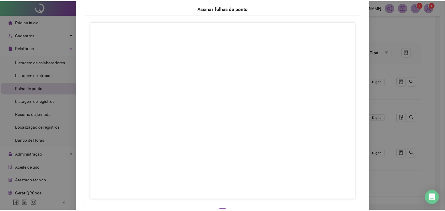
scroll to position [64, 0]
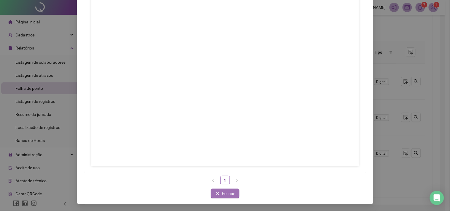
click at [222, 197] on button "Fechar" at bounding box center [225, 193] width 29 height 9
click at [222, 196] on span "Fechar" at bounding box center [228, 193] width 13 height 7
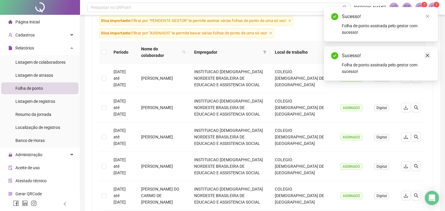
click at [429, 55] on icon "close" at bounding box center [427, 55] width 3 height 3
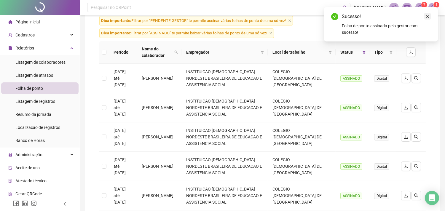
click at [428, 17] on icon "close" at bounding box center [427, 16] width 3 height 3
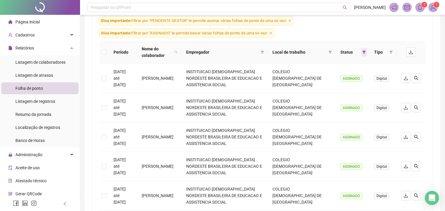
click at [363, 54] on icon "filter" at bounding box center [365, 52] width 4 height 4
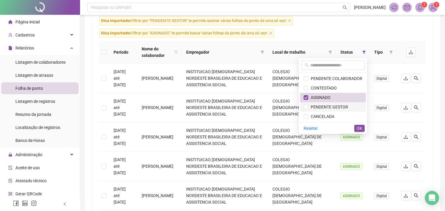
drag, startPoint x: 342, startPoint y: 106, endPoint x: 341, endPoint y: 99, distance: 7.2
click at [342, 106] on span "PENDENTE GESTOR" at bounding box center [329, 107] width 40 height 5
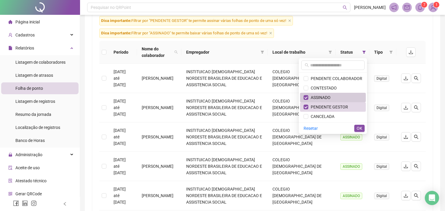
click at [340, 96] on span "ASSINADO" at bounding box center [333, 97] width 59 height 7
click at [358, 131] on span "OK" at bounding box center [360, 128] width 6 height 7
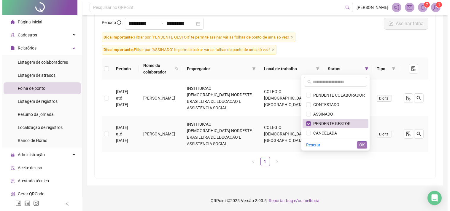
scroll to position [48, 0]
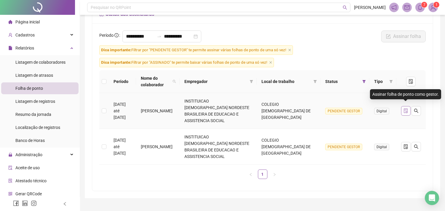
click at [405, 109] on icon "file-done" at bounding box center [406, 111] width 5 height 5
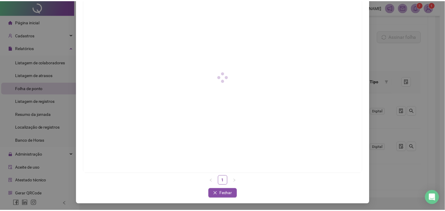
scroll to position [64, 0]
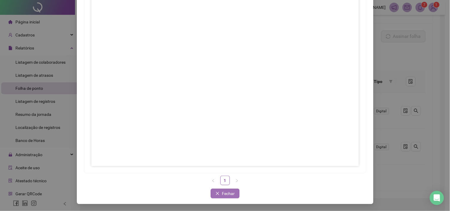
click at [230, 194] on span "Fechar" at bounding box center [228, 193] width 13 height 7
click at [228, 193] on span "Fechar" at bounding box center [228, 193] width 13 height 7
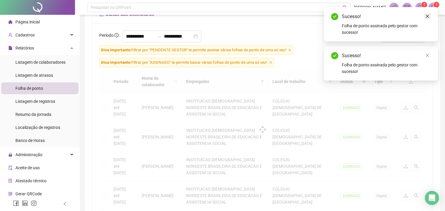
click at [428, 15] on icon "close" at bounding box center [428, 16] width 4 height 4
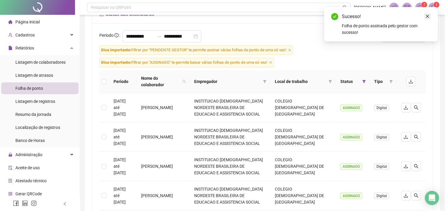
click at [426, 17] on icon "close" at bounding box center [428, 16] width 4 height 4
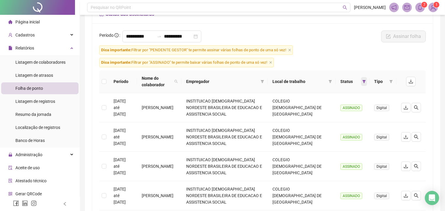
click at [365, 81] on icon "filter" at bounding box center [365, 82] width 4 height 4
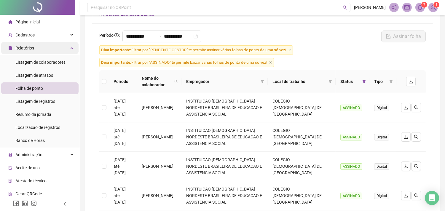
click at [39, 51] on div "Relatórios" at bounding box center [39, 48] width 77 height 12
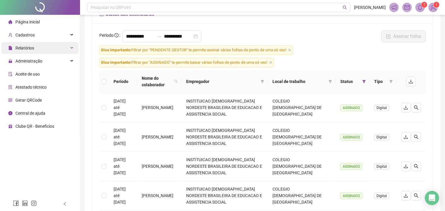
click at [39, 51] on div "Relatórios" at bounding box center [39, 48] width 77 height 12
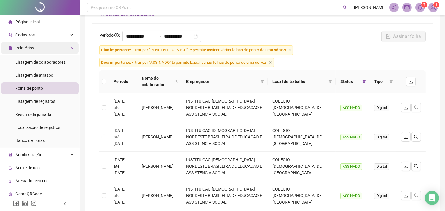
click at [39, 51] on div "Relatórios" at bounding box center [39, 48] width 77 height 12
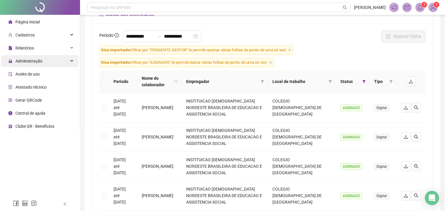
click at [42, 61] on span "Administração" at bounding box center [28, 61] width 27 height 5
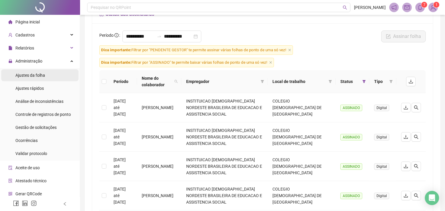
click at [42, 77] on span "Ajustes da folha" at bounding box center [30, 75] width 30 height 5
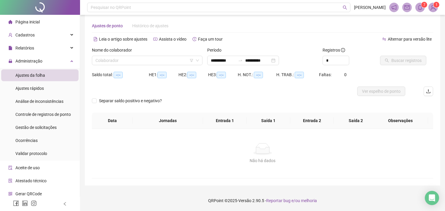
scroll to position [7, 0]
type input "**********"
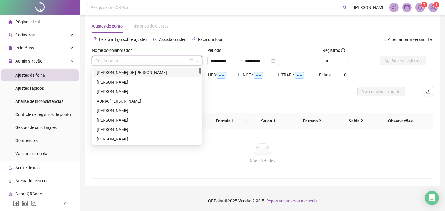
click at [169, 59] on input "search" at bounding box center [145, 60] width 98 height 9
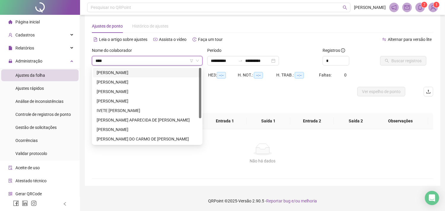
type input "*****"
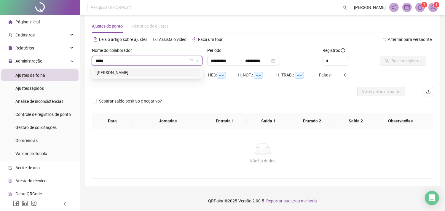
click at [178, 75] on div "[PERSON_NAME]" at bounding box center [147, 72] width 101 height 7
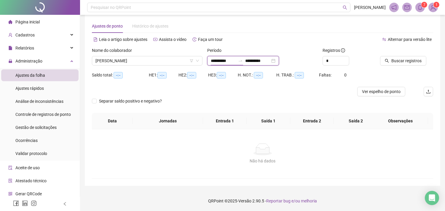
click at [226, 62] on input "**********" at bounding box center [223, 61] width 25 height 7
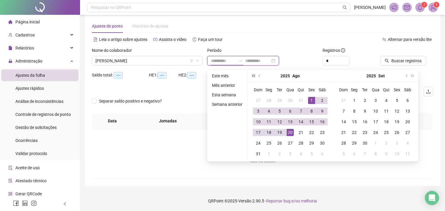
type input "**********"
click at [259, 75] on span "prev-year" at bounding box center [260, 75] width 3 height 3
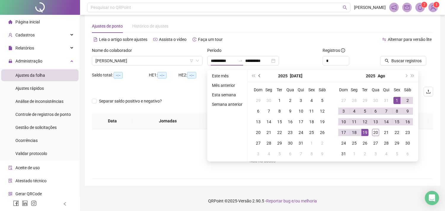
click at [259, 75] on span "prev-year" at bounding box center [260, 75] width 3 height 3
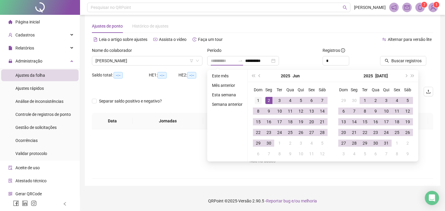
type input "**********"
click at [258, 97] on div "1" at bounding box center [258, 100] width 7 height 7
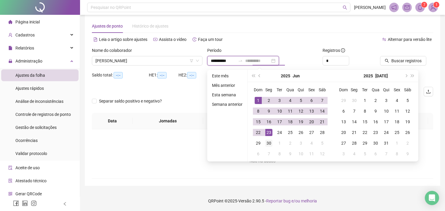
type input "**********"
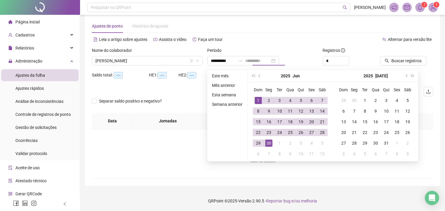
click at [269, 142] on div "30" at bounding box center [269, 143] width 7 height 7
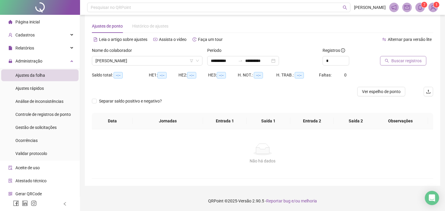
click at [406, 63] on span "Buscar registros" at bounding box center [407, 61] width 30 height 7
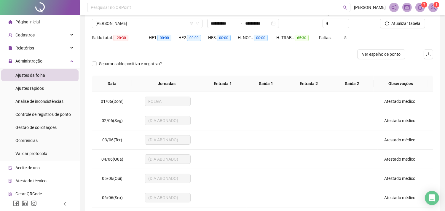
scroll to position [0, 0]
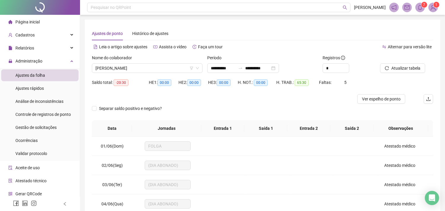
click at [142, 74] on div "Nome do colaborador [PERSON_NAME]" at bounding box center [147, 66] width 115 height 23
click at [142, 71] on span "[PERSON_NAME]" at bounding box center [148, 68] width 104 height 9
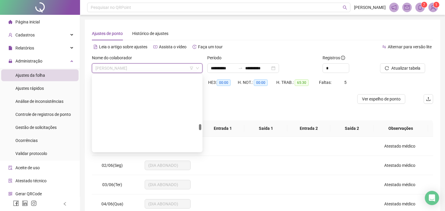
scroll to position [854, 0]
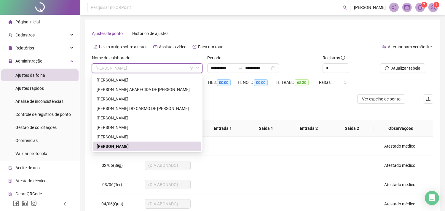
click at [238, 27] on div "Ajustes de ponto Histórico de ajustes" at bounding box center [262, 34] width 341 height 14
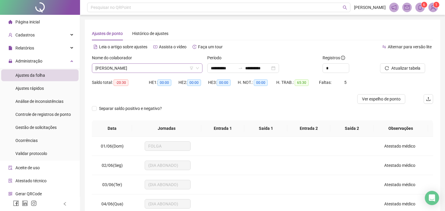
click at [143, 66] on span "[PERSON_NAME]" at bounding box center [148, 68] width 104 height 9
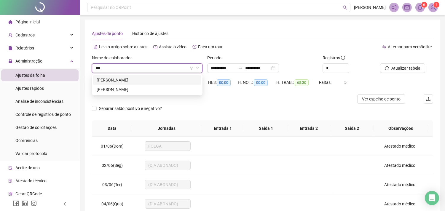
scroll to position [0, 0]
type input "****"
click at [138, 81] on div "[PERSON_NAME]" at bounding box center [147, 80] width 101 height 7
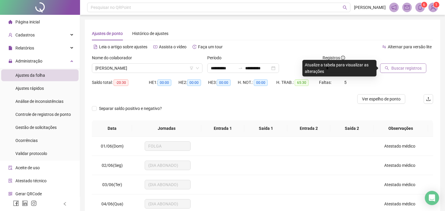
click at [395, 66] on span "Buscar registros" at bounding box center [407, 68] width 30 height 7
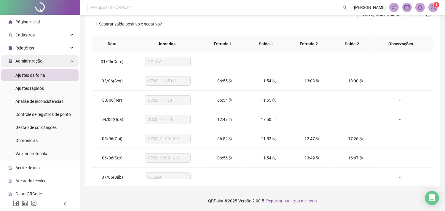
click at [41, 59] on span "Administração" at bounding box center [28, 61] width 27 height 5
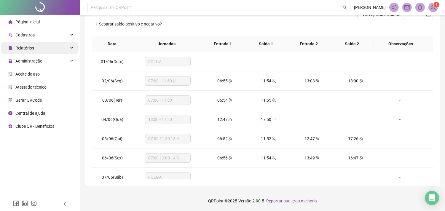
click at [41, 51] on div "Relatórios" at bounding box center [39, 48] width 77 height 12
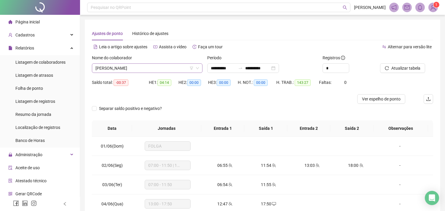
click at [152, 69] on span "[PERSON_NAME]" at bounding box center [148, 68] width 104 height 9
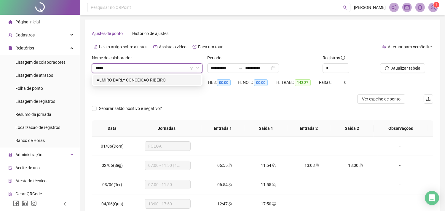
type input "******"
click at [164, 79] on div "ALMIRO DARLY CONCEICAO RIBEIRO" at bounding box center [147, 80] width 101 height 7
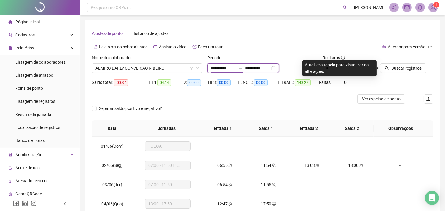
click at [236, 68] on input "**********" at bounding box center [223, 68] width 25 height 7
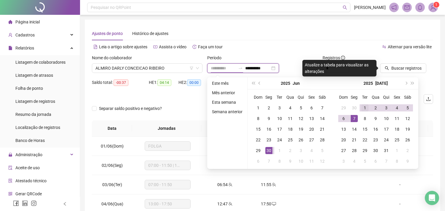
type input "**********"
click at [365, 110] on div "1" at bounding box center [365, 107] width 7 height 7
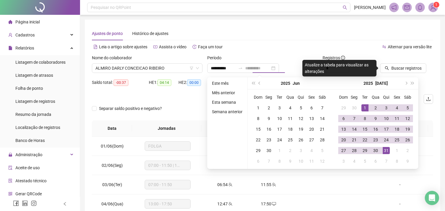
click at [384, 149] on div "31" at bounding box center [386, 150] width 7 height 7
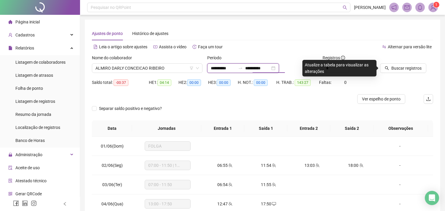
click at [253, 67] on input "**********" at bounding box center [257, 68] width 25 height 7
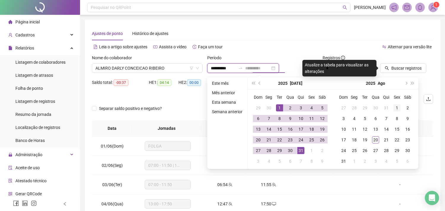
type input "**********"
click at [395, 107] on div "1" at bounding box center [397, 107] width 7 height 7
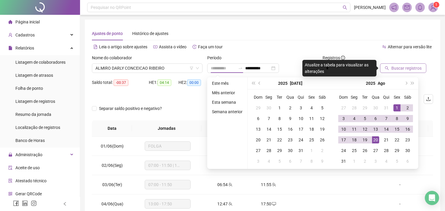
drag, startPoint x: 379, startPoint y: 138, endPoint x: 413, endPoint y: 71, distance: 75.1
click at [378, 138] on td "20" at bounding box center [376, 140] width 11 height 11
type input "**********"
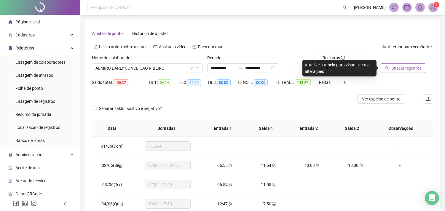
click at [416, 64] on button "Buscar registros" at bounding box center [403, 67] width 46 height 9
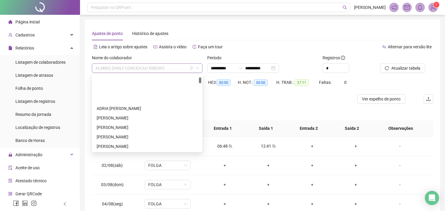
scroll to position [38, 0]
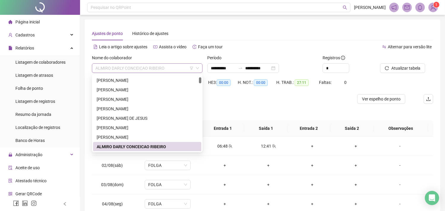
click at [132, 69] on span "ALMIRO DARLY CONCEICAO RIBEIRO" at bounding box center [148, 68] width 104 height 9
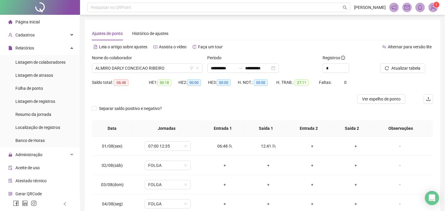
click at [286, 46] on div "Alternar para versão lite" at bounding box center [348, 46] width 171 height 9
